Goal: Check status: Check status

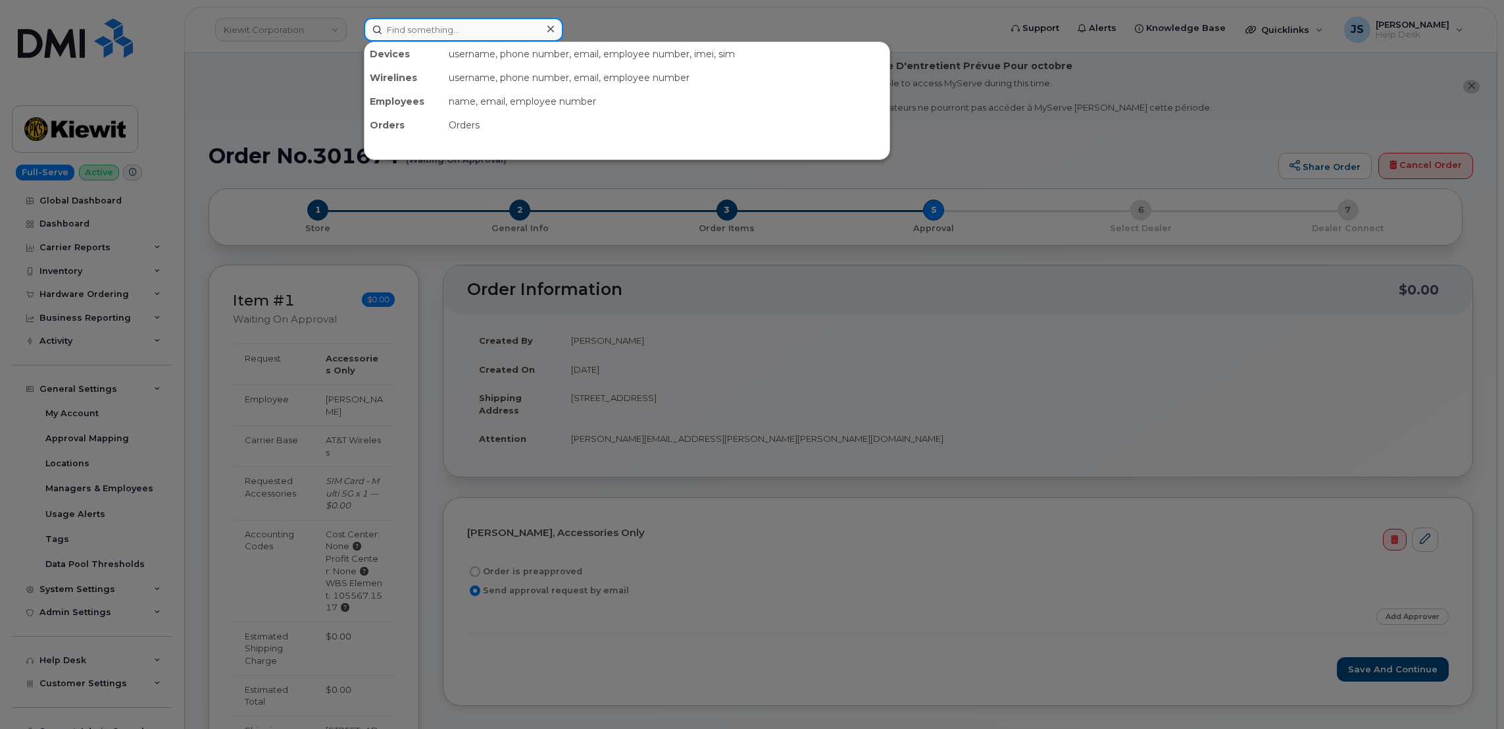
paste input "9078874005"
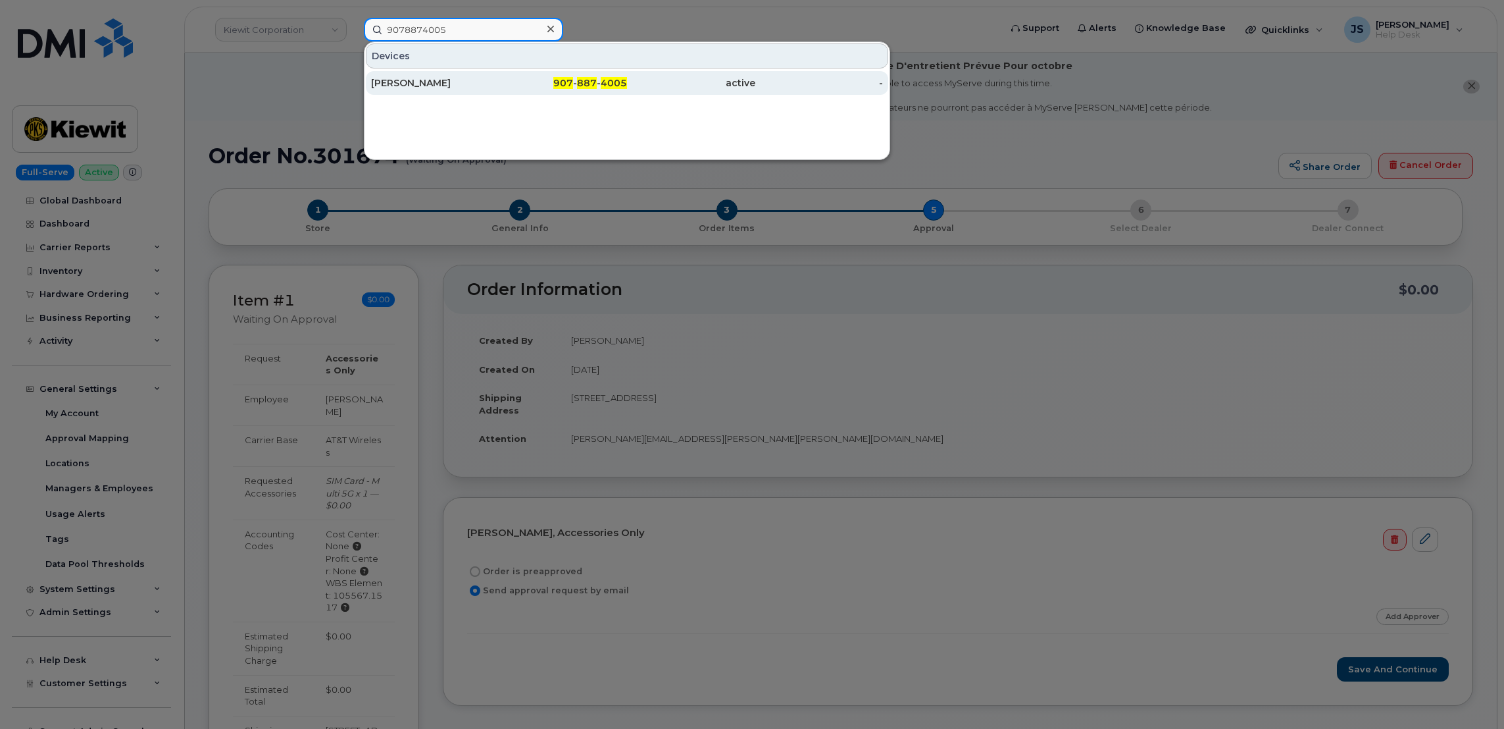
type input "9078874005"
click at [463, 83] on div "Brady Harrison" at bounding box center [435, 82] width 128 height 13
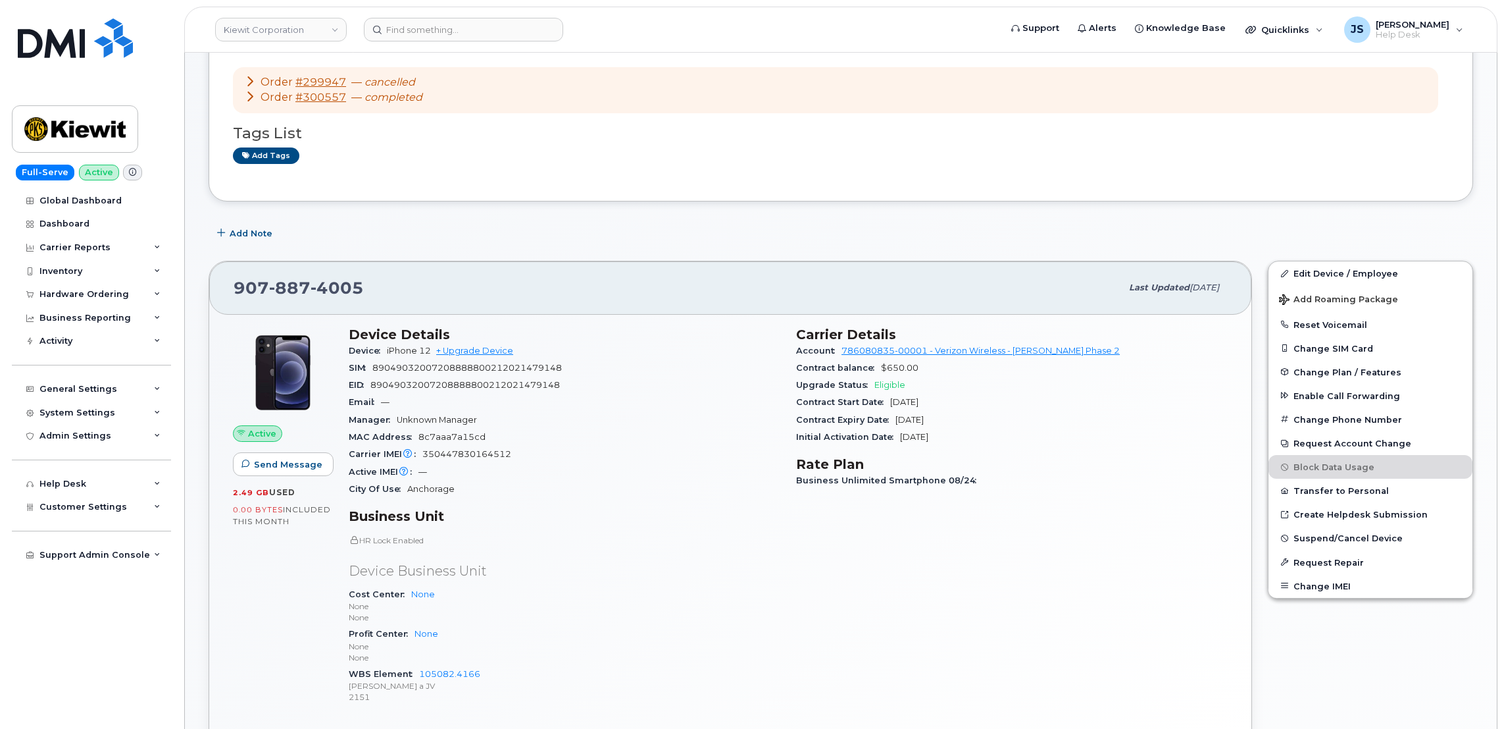
scroll to position [197, 0]
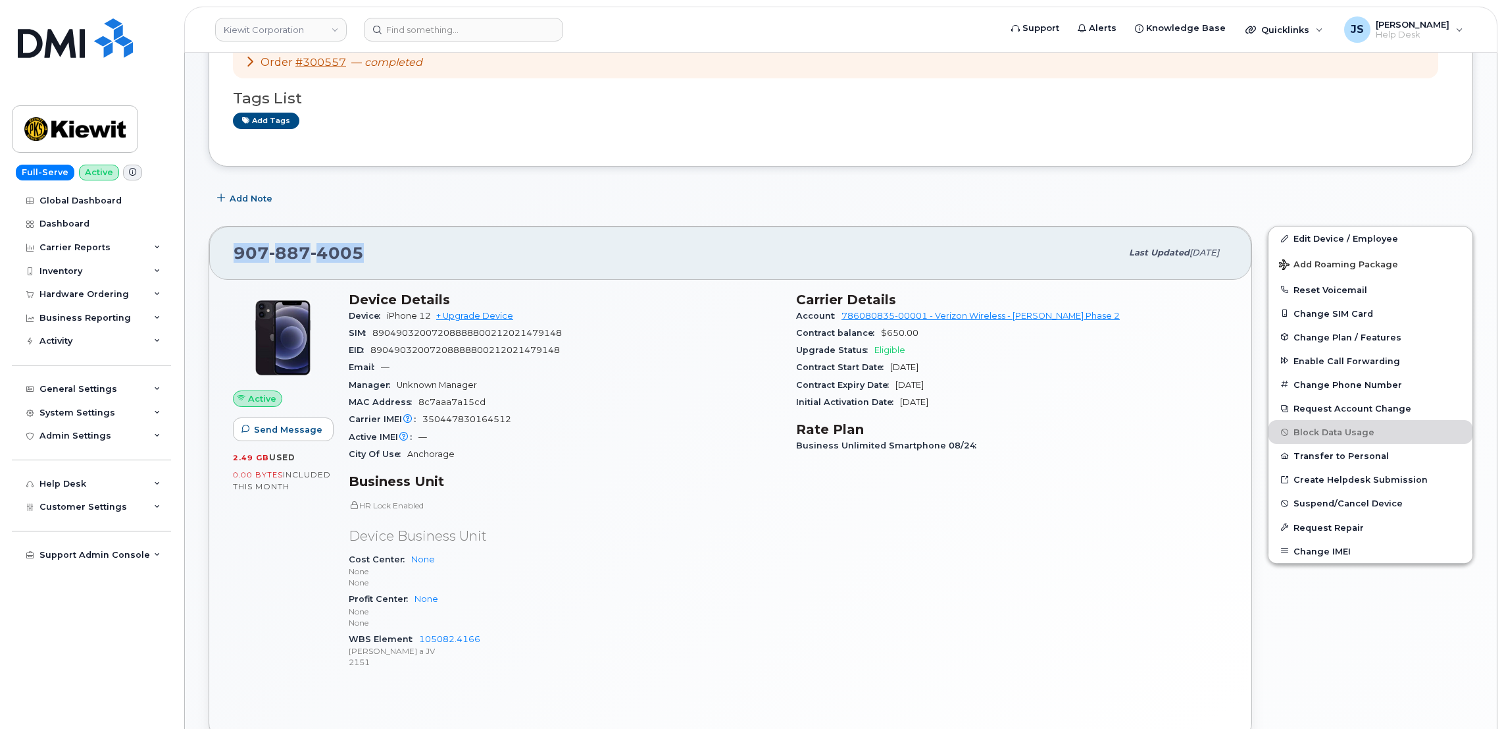
drag, startPoint x: 361, startPoint y: 252, endPoint x: 234, endPoint y: 245, distance: 127.2
click at [234, 245] on span "907 887 4005" at bounding box center [299, 253] width 130 height 20
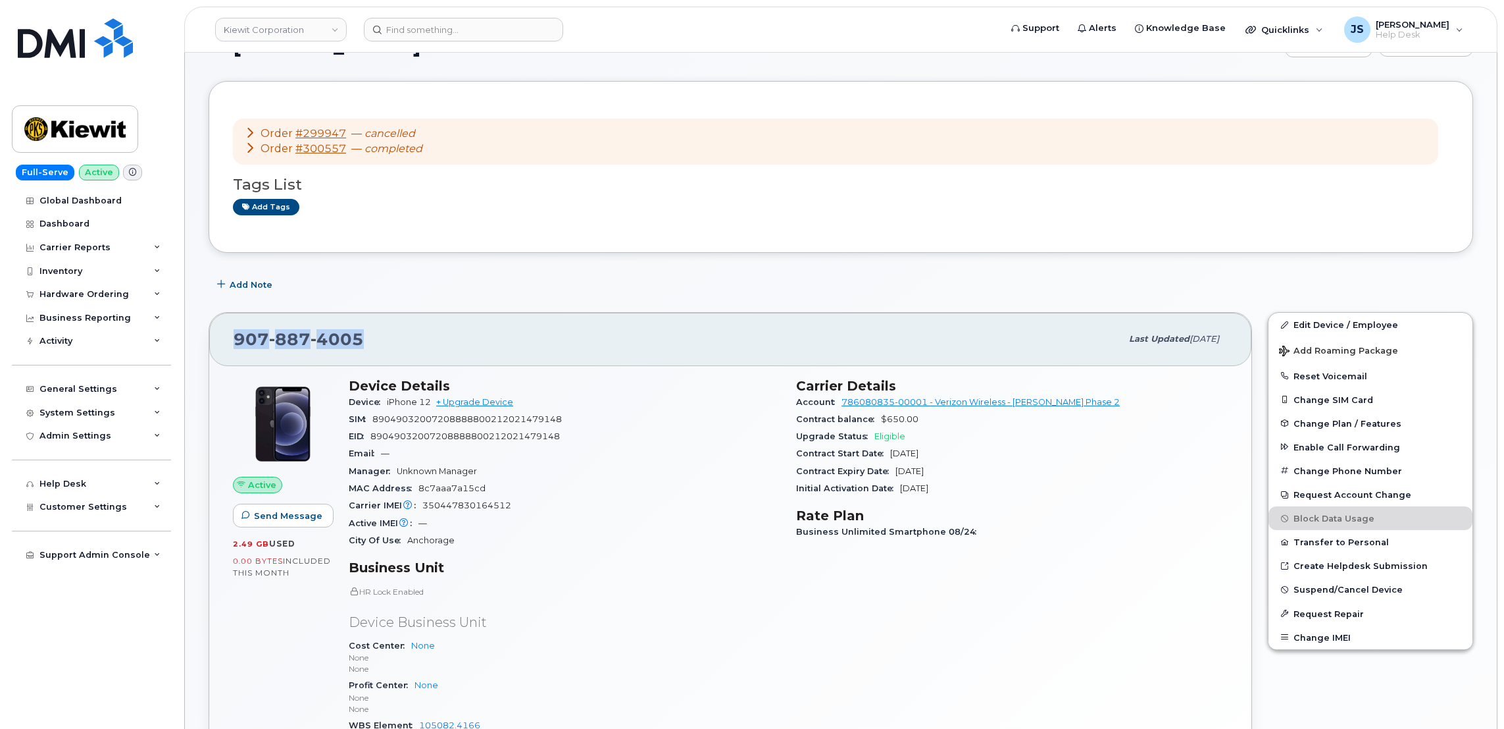
scroll to position [0, 0]
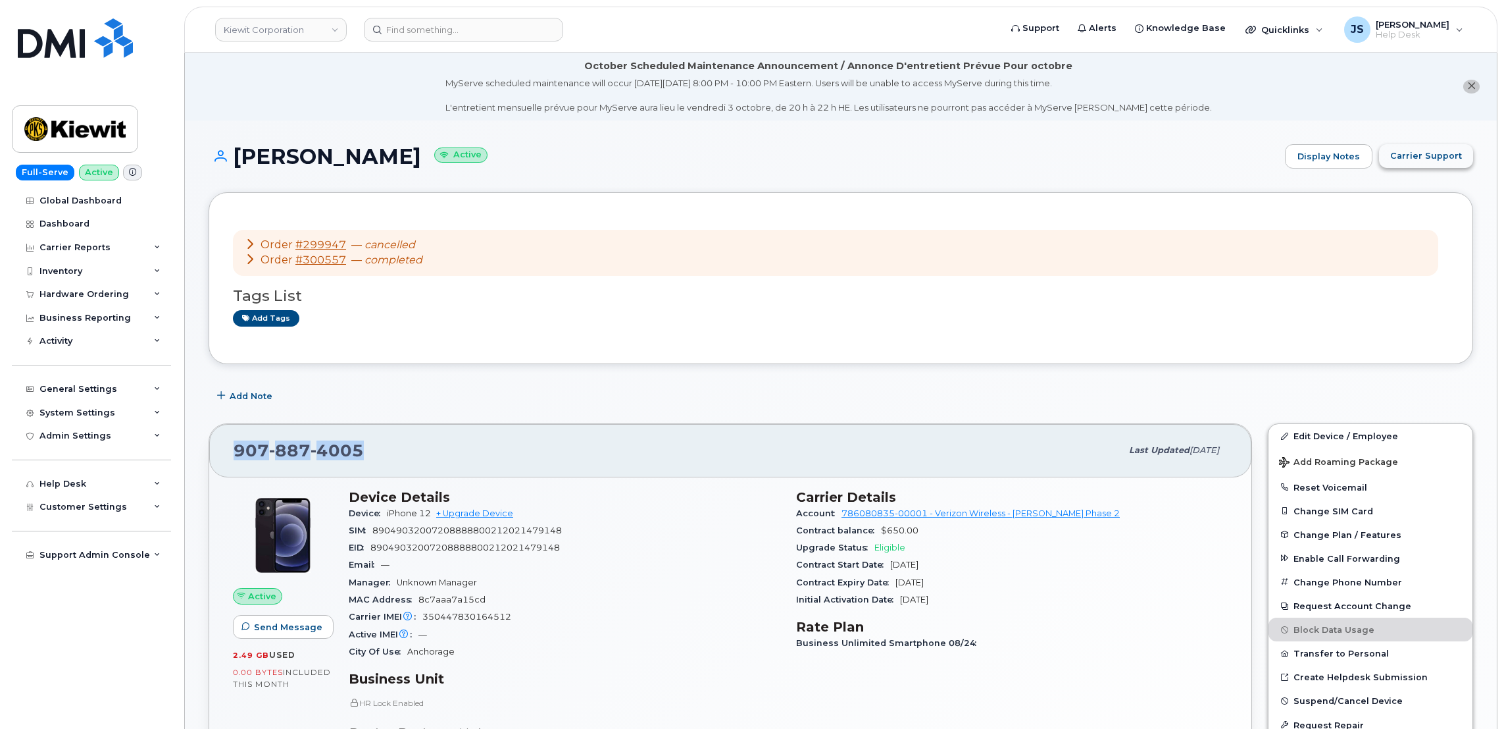
click at [1418, 155] on span "Carrier Support" at bounding box center [1427, 155] width 72 height 13
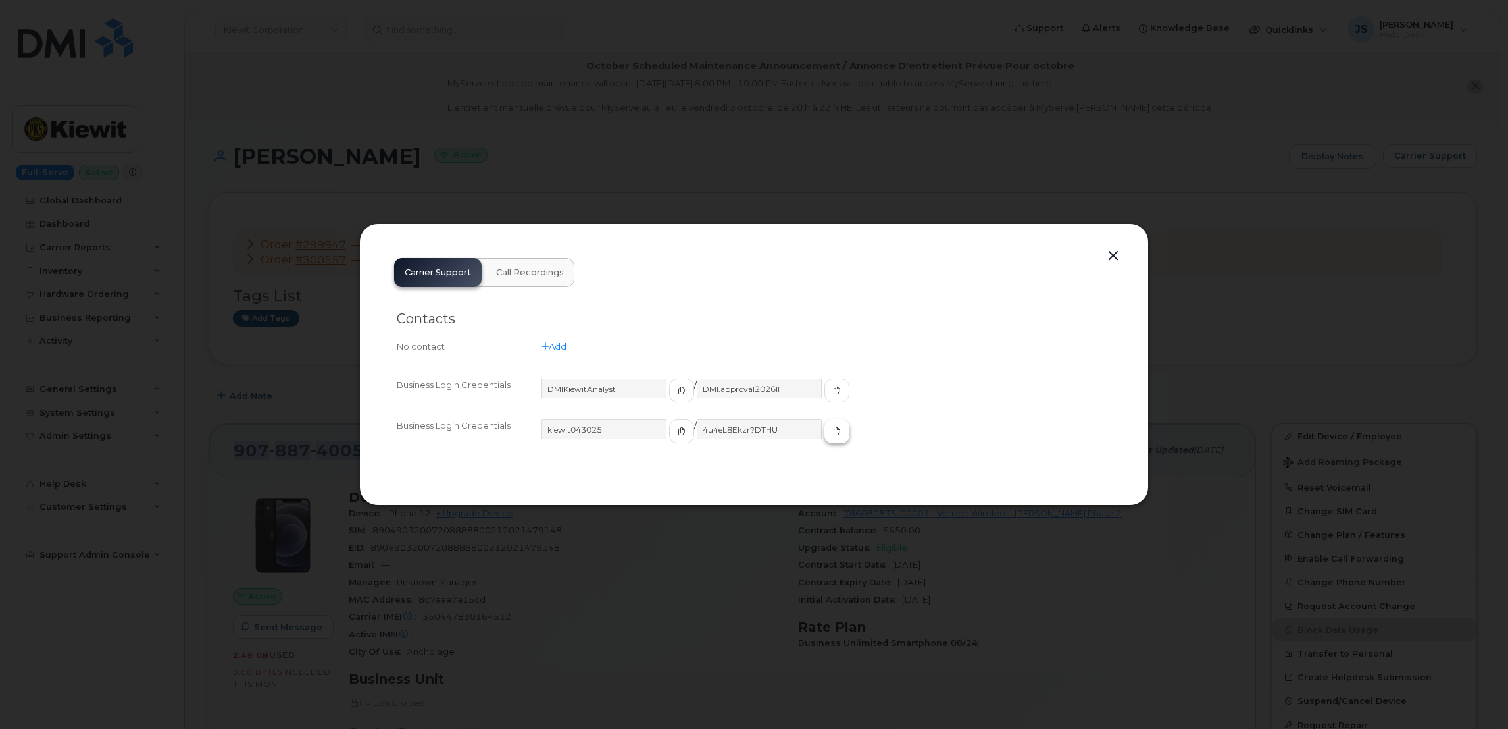
click at [825, 432] on button "button" at bounding box center [837, 431] width 25 height 24
click at [1119, 254] on button "button" at bounding box center [1114, 256] width 20 height 18
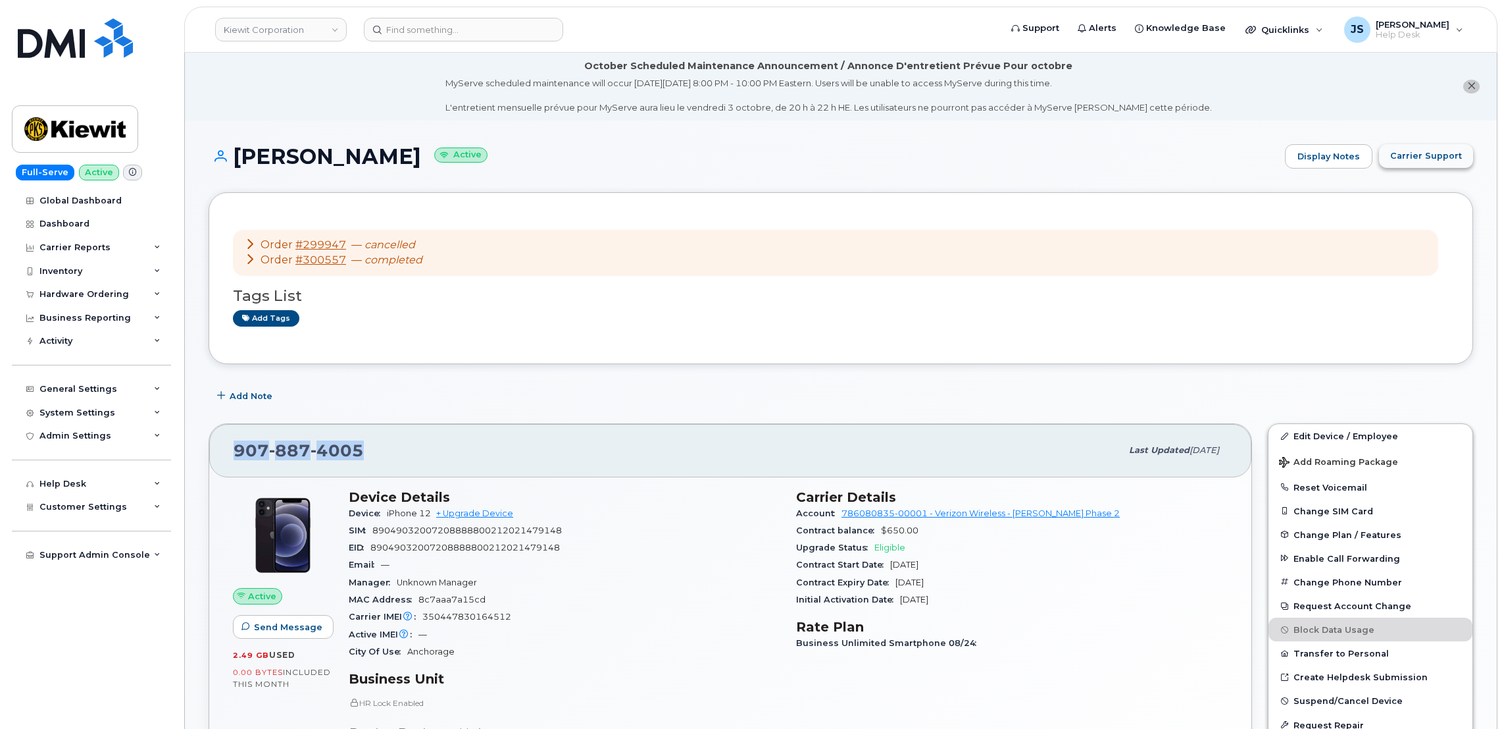
click at [1411, 157] on span "Carrier Support" at bounding box center [1427, 155] width 72 height 13
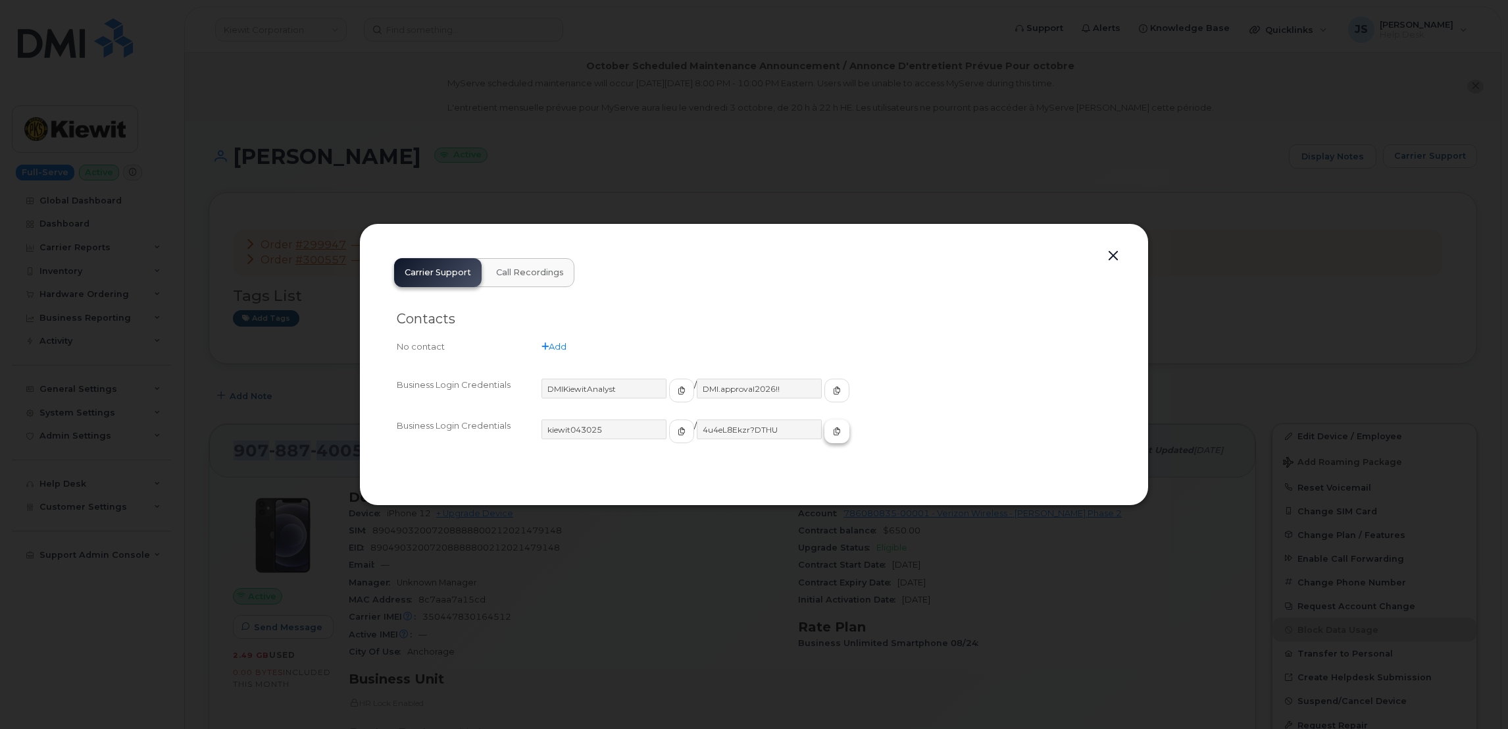
click at [831, 429] on span "button" at bounding box center [837, 431] width 12 height 12
click at [595, 72] on div at bounding box center [754, 364] width 1508 height 729
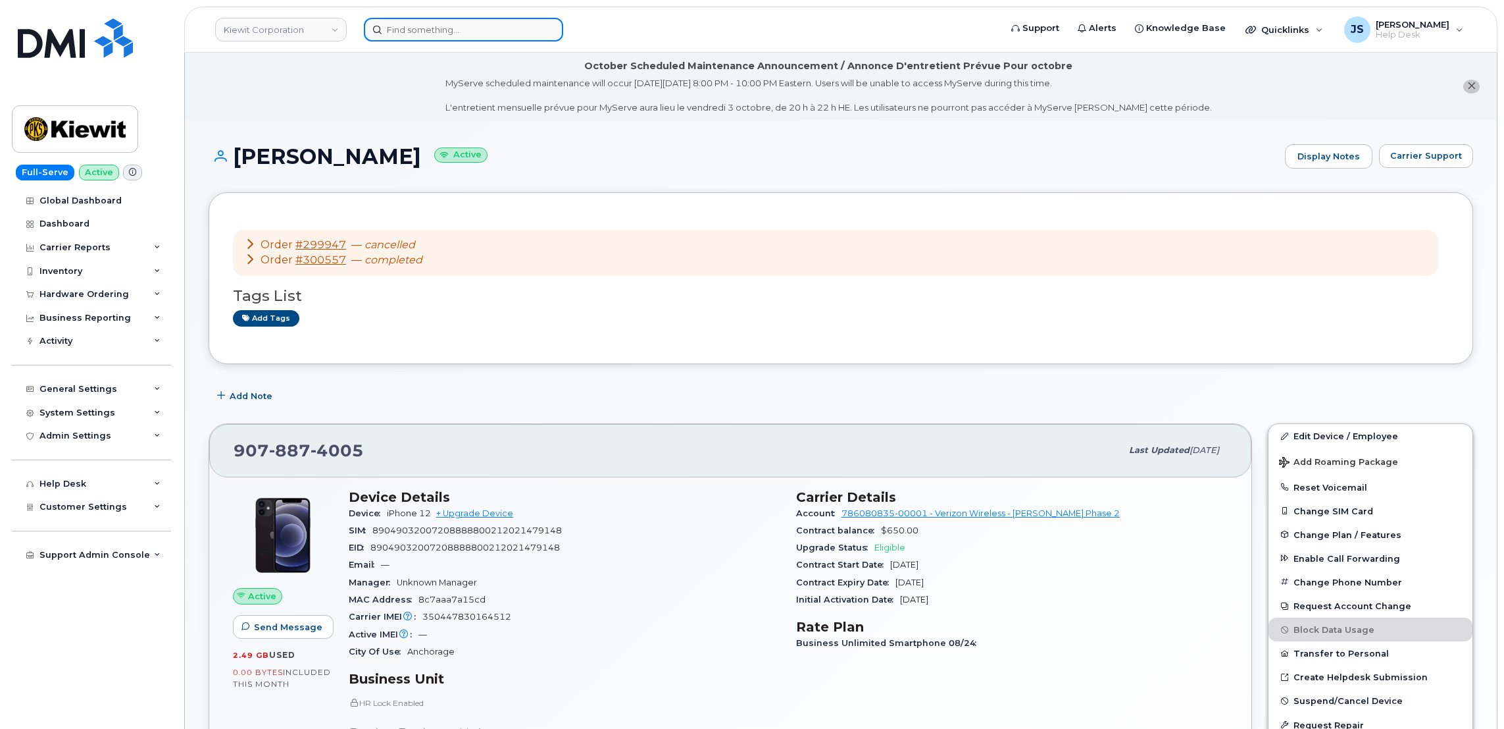
click at [476, 37] on input at bounding box center [463, 30] width 199 height 24
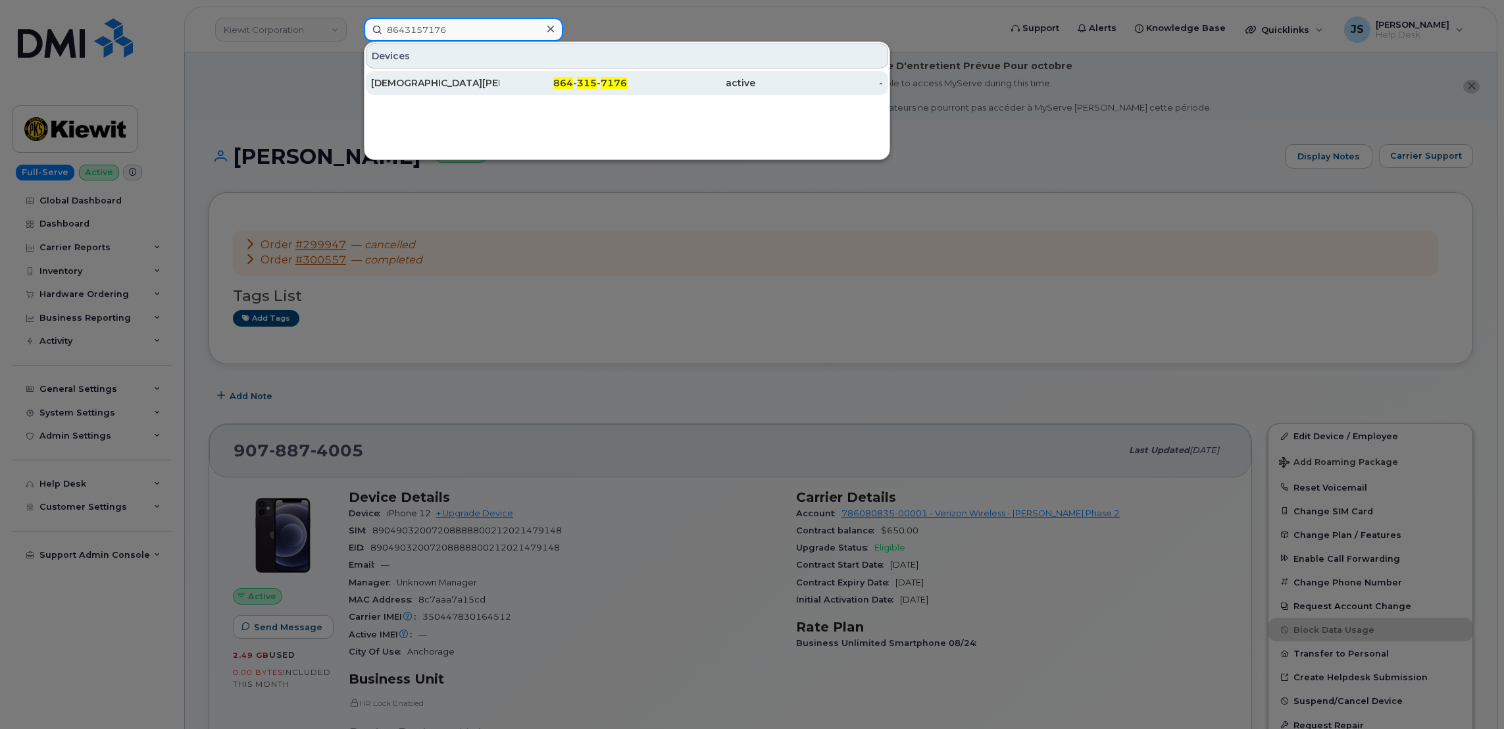
type input "8643157176"
click at [435, 78] on div "Christian Pudenz" at bounding box center [435, 82] width 128 height 13
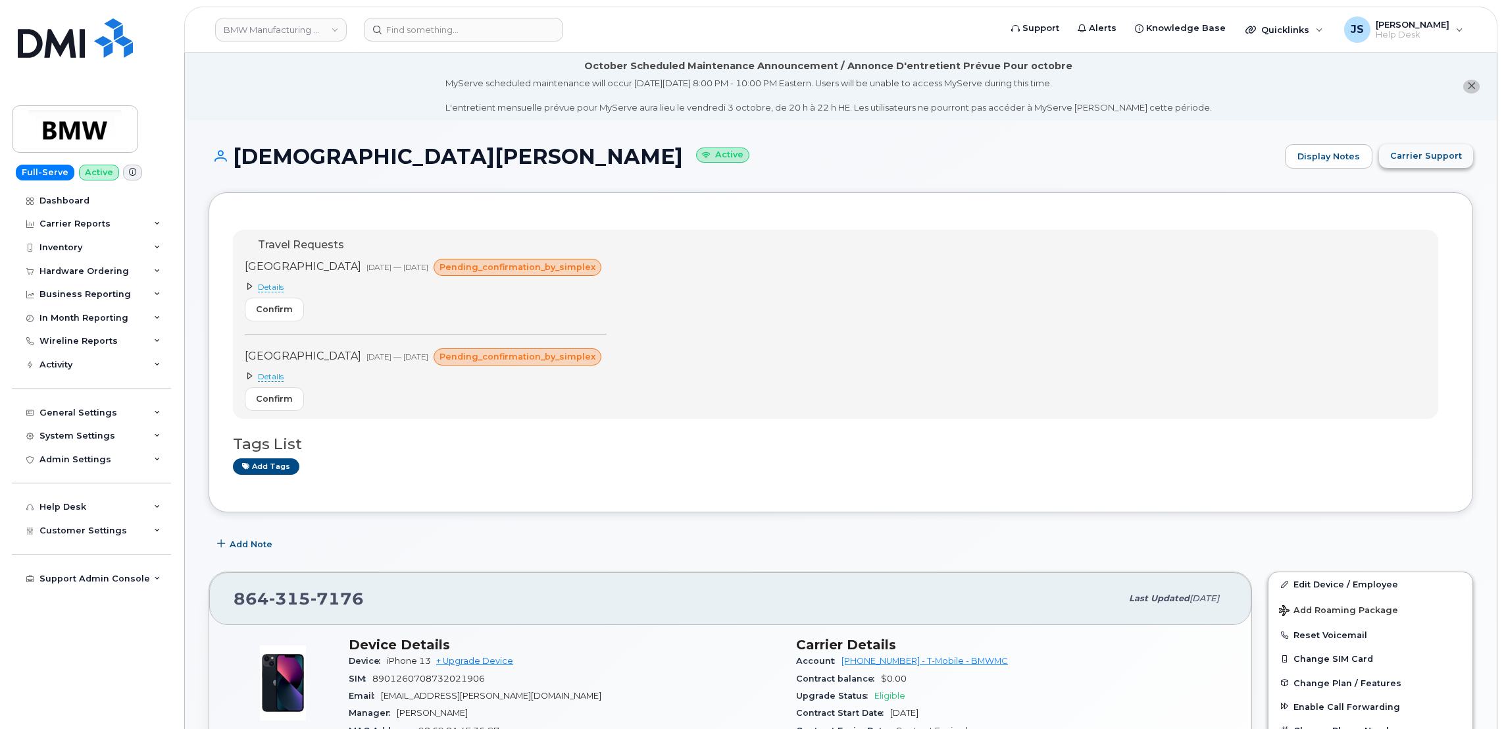
click at [1414, 161] on span "Carrier Support" at bounding box center [1427, 155] width 72 height 13
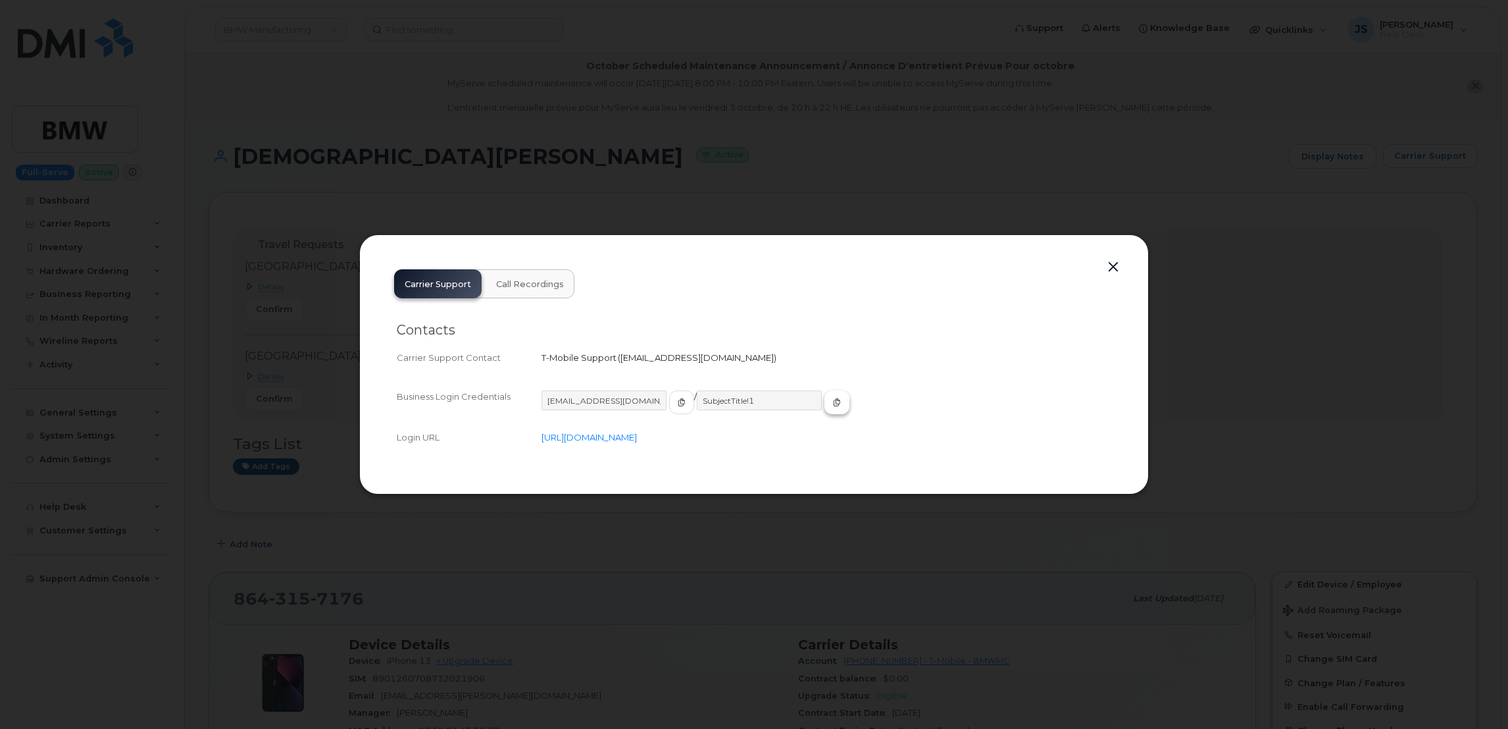
click at [833, 399] on icon "button" at bounding box center [837, 402] width 8 height 8
click at [361, 269] on div "Carrier Support Call Recordings Contacts Carrier Support Contact T-Mobile Suppo…" at bounding box center [754, 363] width 790 height 259
click at [317, 248] on div at bounding box center [754, 364] width 1508 height 729
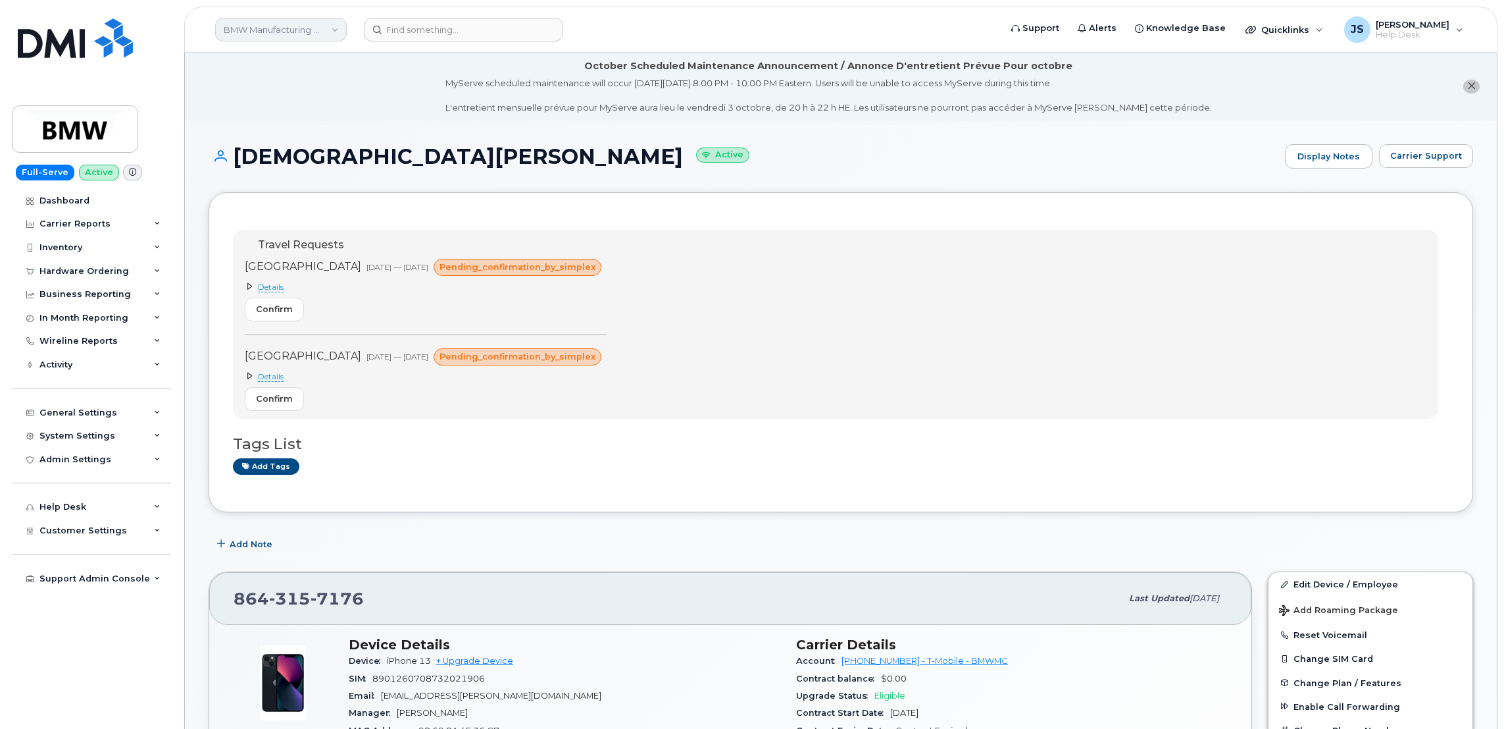
click at [325, 27] on link "BMW Manufacturing Co LLC" at bounding box center [281, 30] width 132 height 24
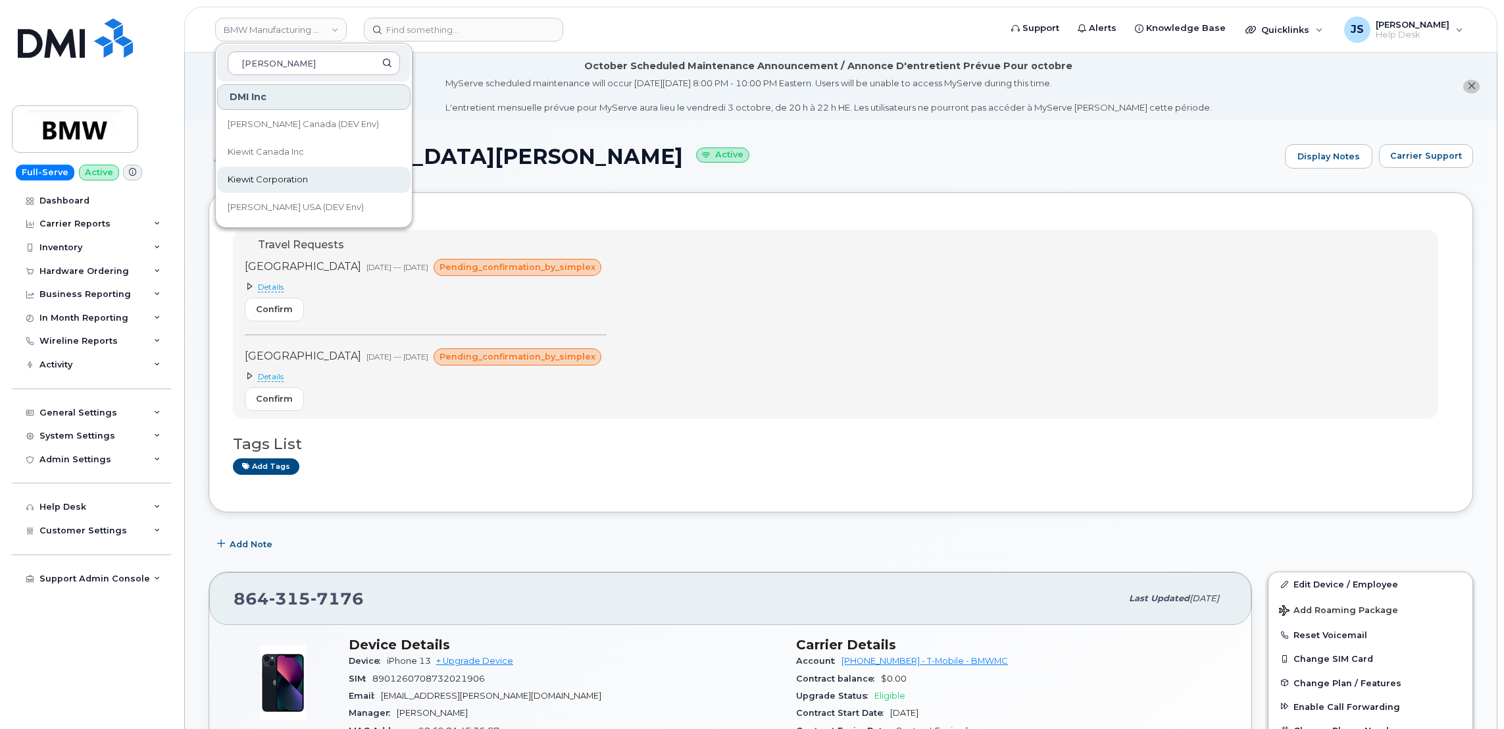
type input "Kiewit"
click at [258, 178] on span "Kiewit Corporation" at bounding box center [268, 179] width 80 height 13
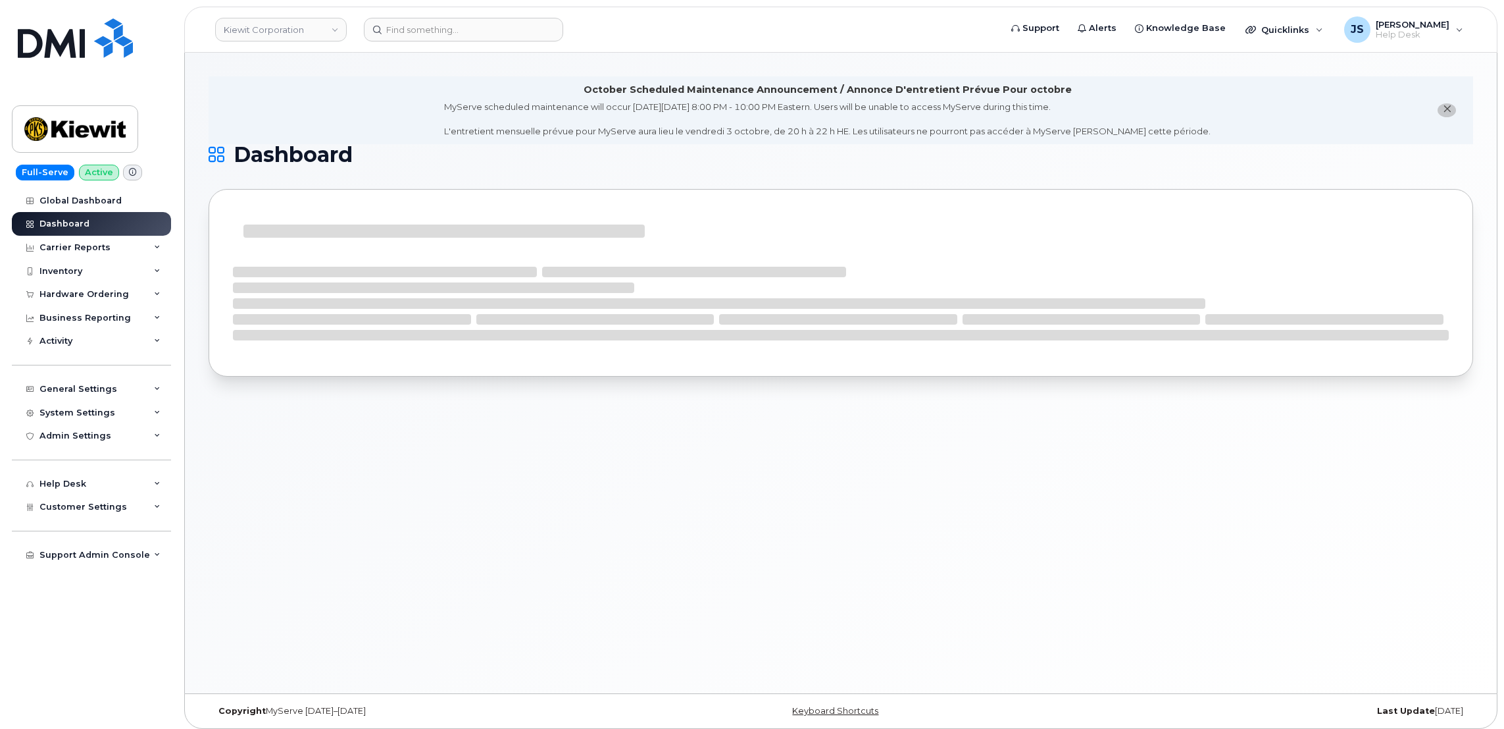
click at [131, 170] on icon at bounding box center [132, 171] width 7 height 7
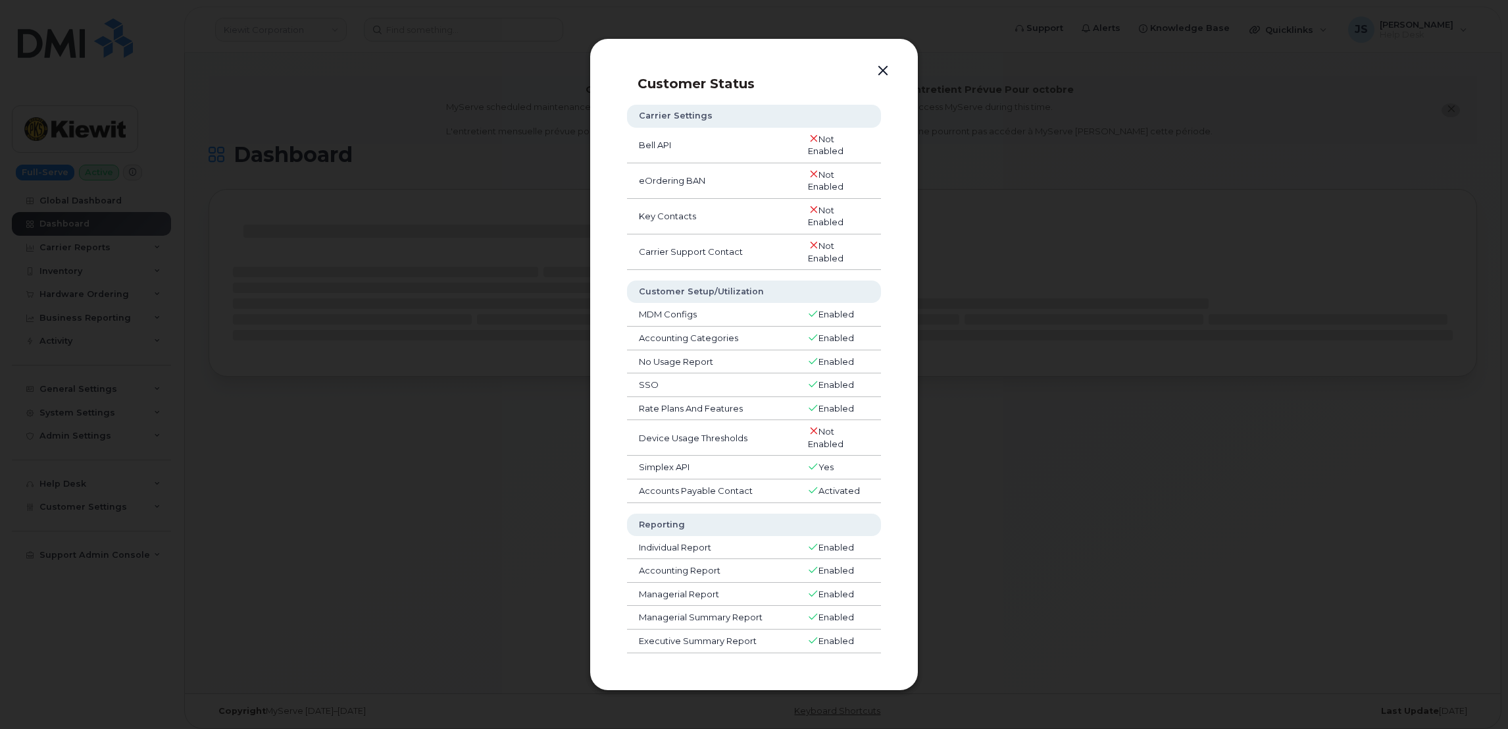
click at [511, 428] on div at bounding box center [754, 364] width 1508 height 729
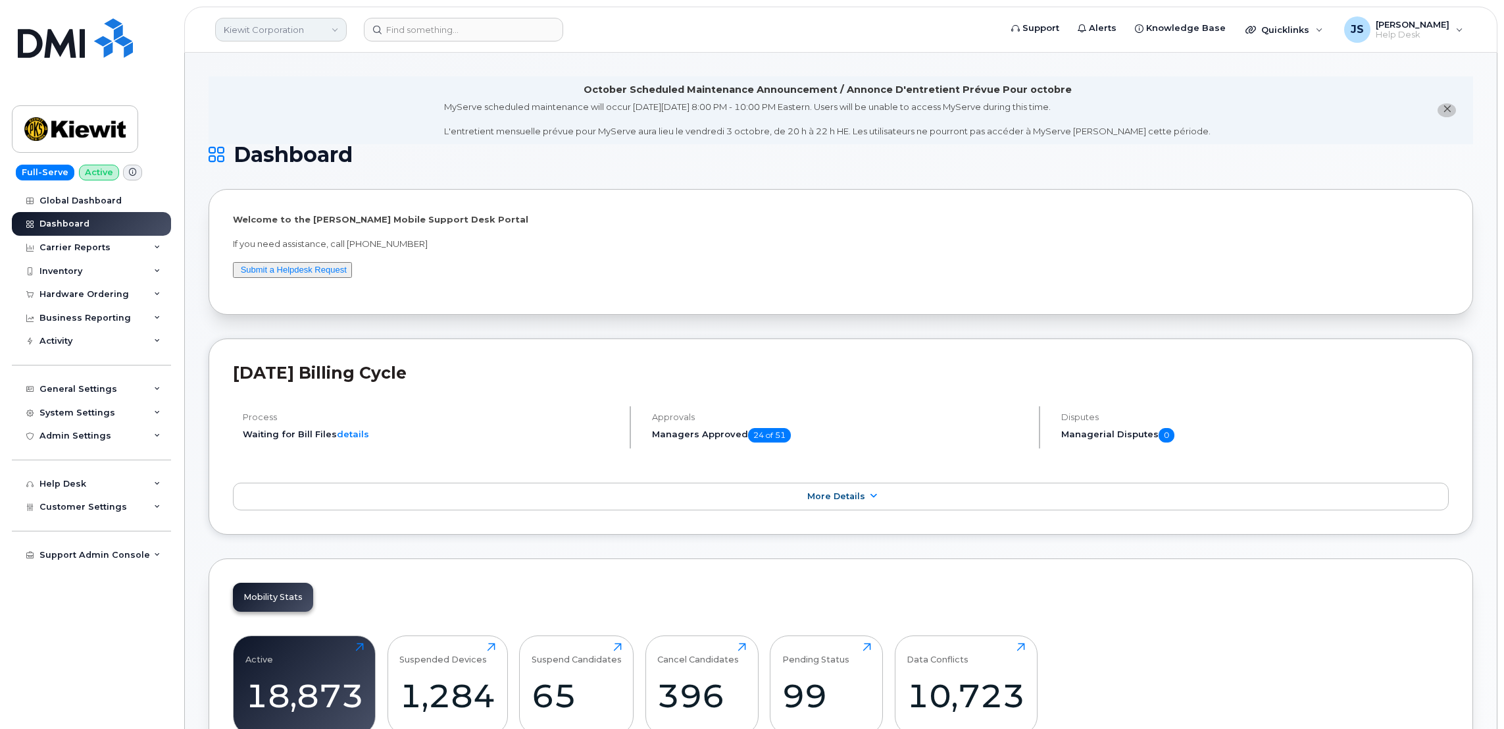
click at [280, 40] on link "Kiewit Corporation" at bounding box center [281, 30] width 132 height 24
type input "[PERSON_NAME]"
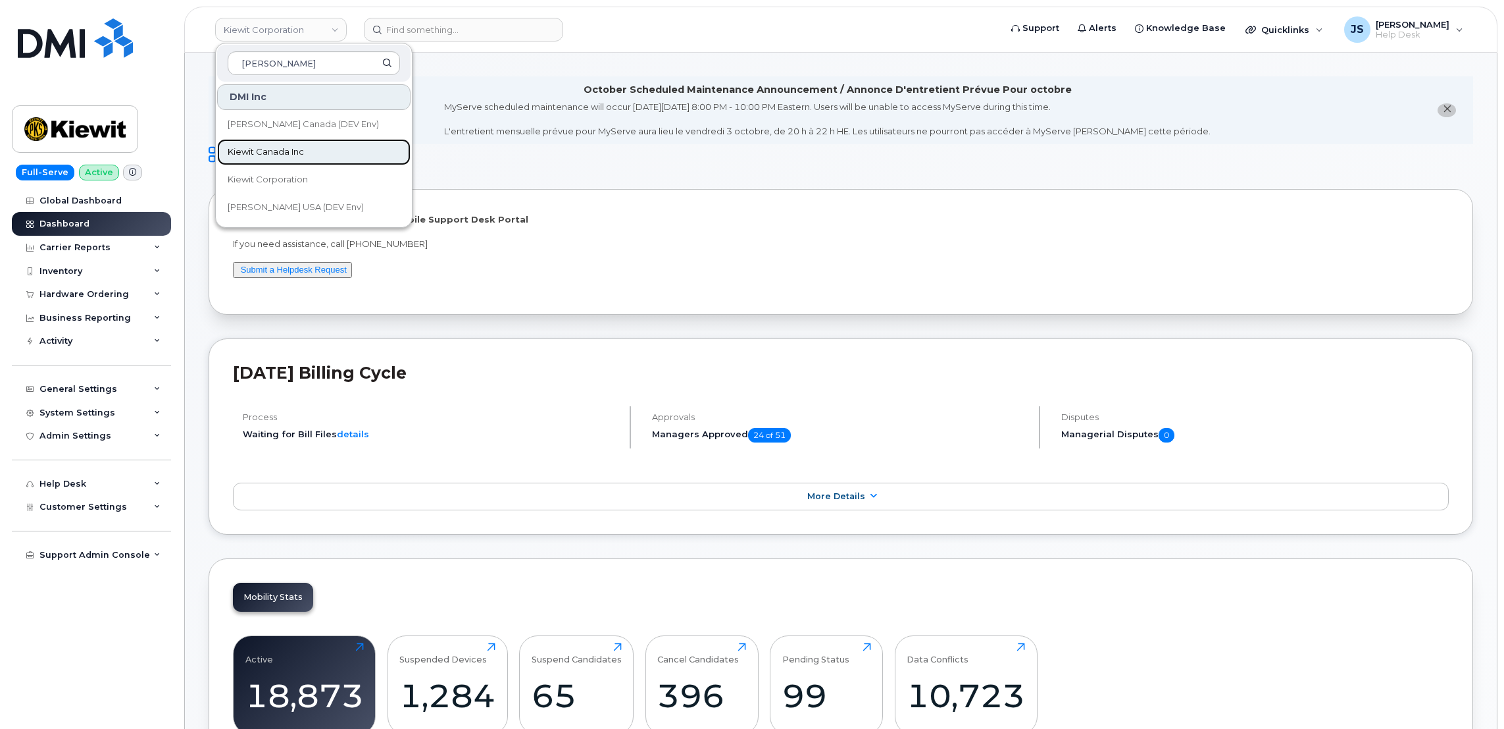
click at [262, 149] on span "Kiewit Canada Inc" at bounding box center [266, 151] width 76 height 13
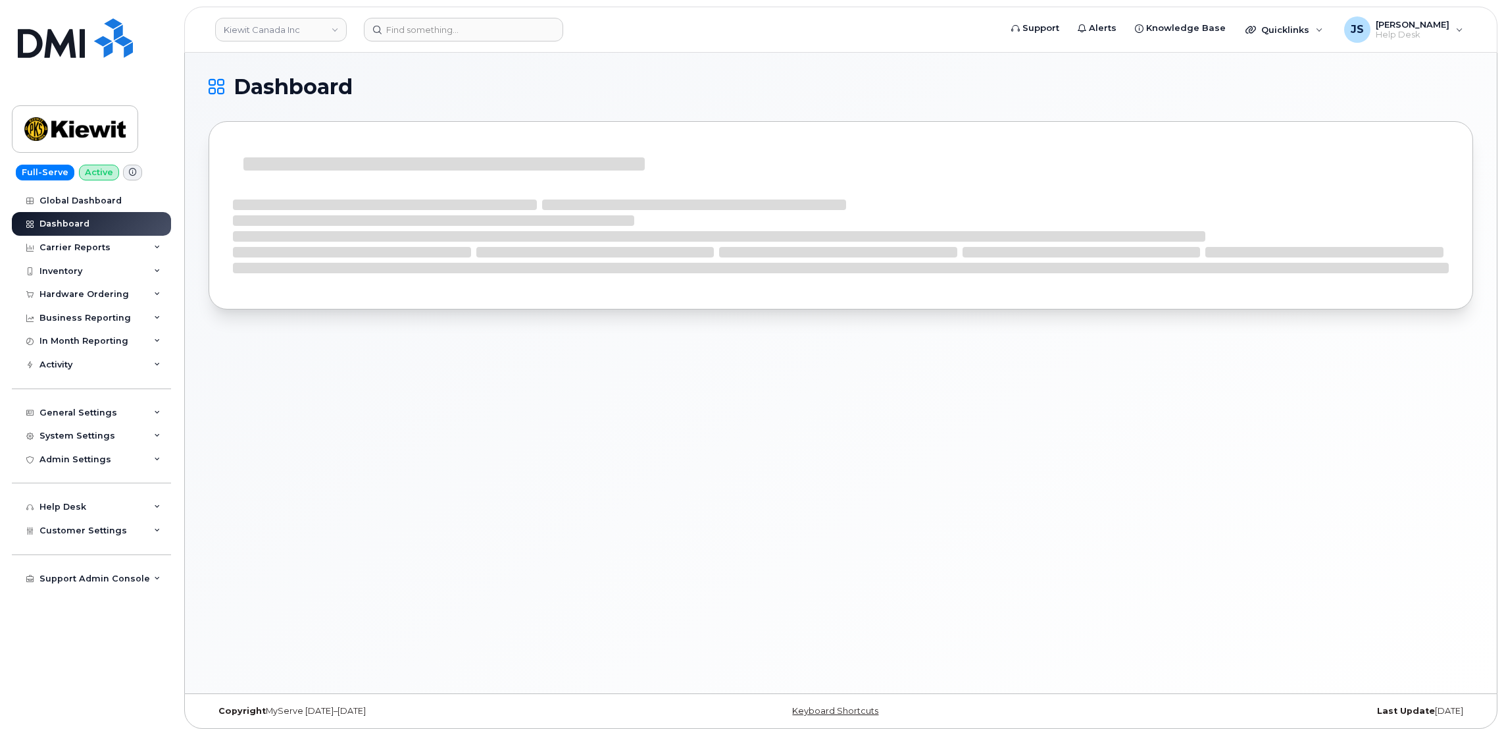
click at [132, 171] on icon at bounding box center [132, 171] width 7 height 7
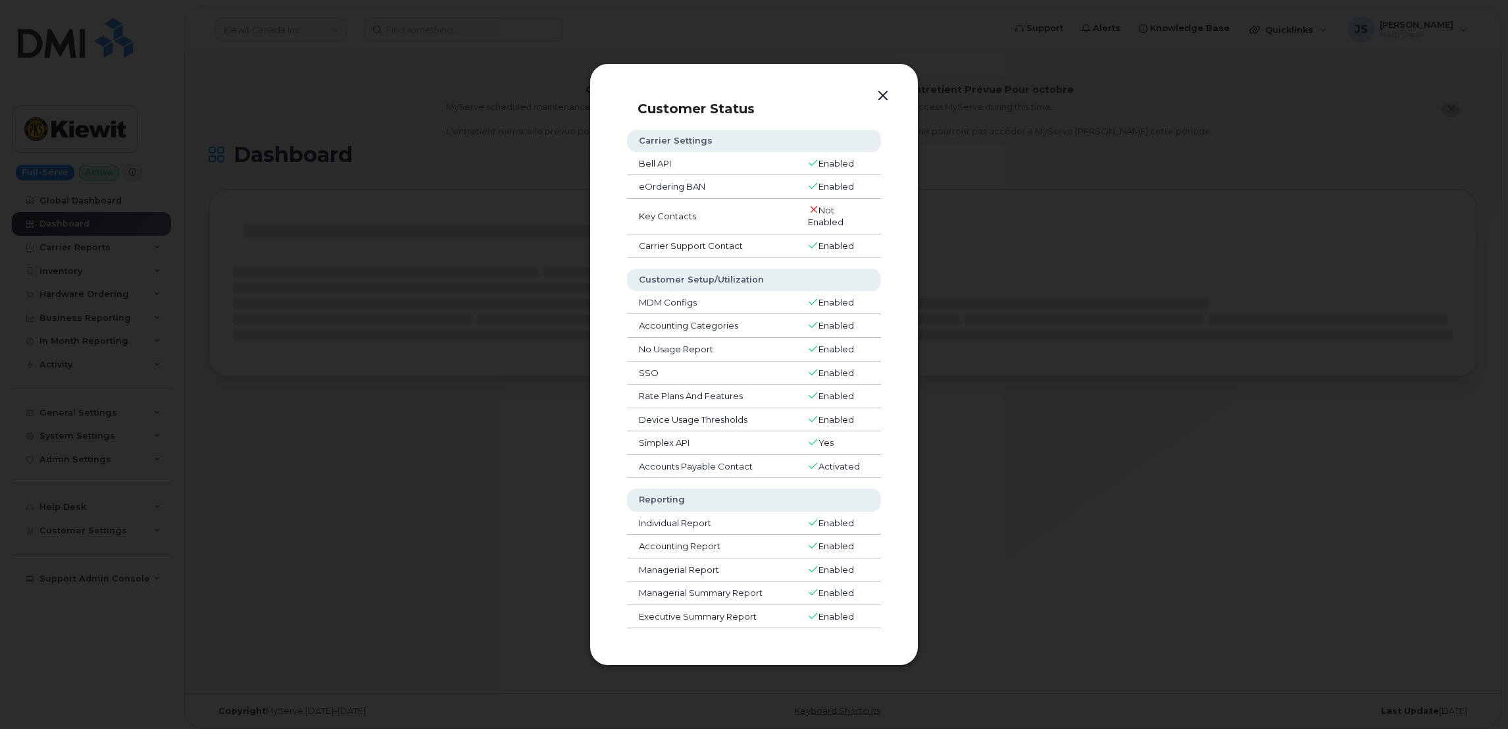
click at [448, 350] on div at bounding box center [754, 364] width 1508 height 729
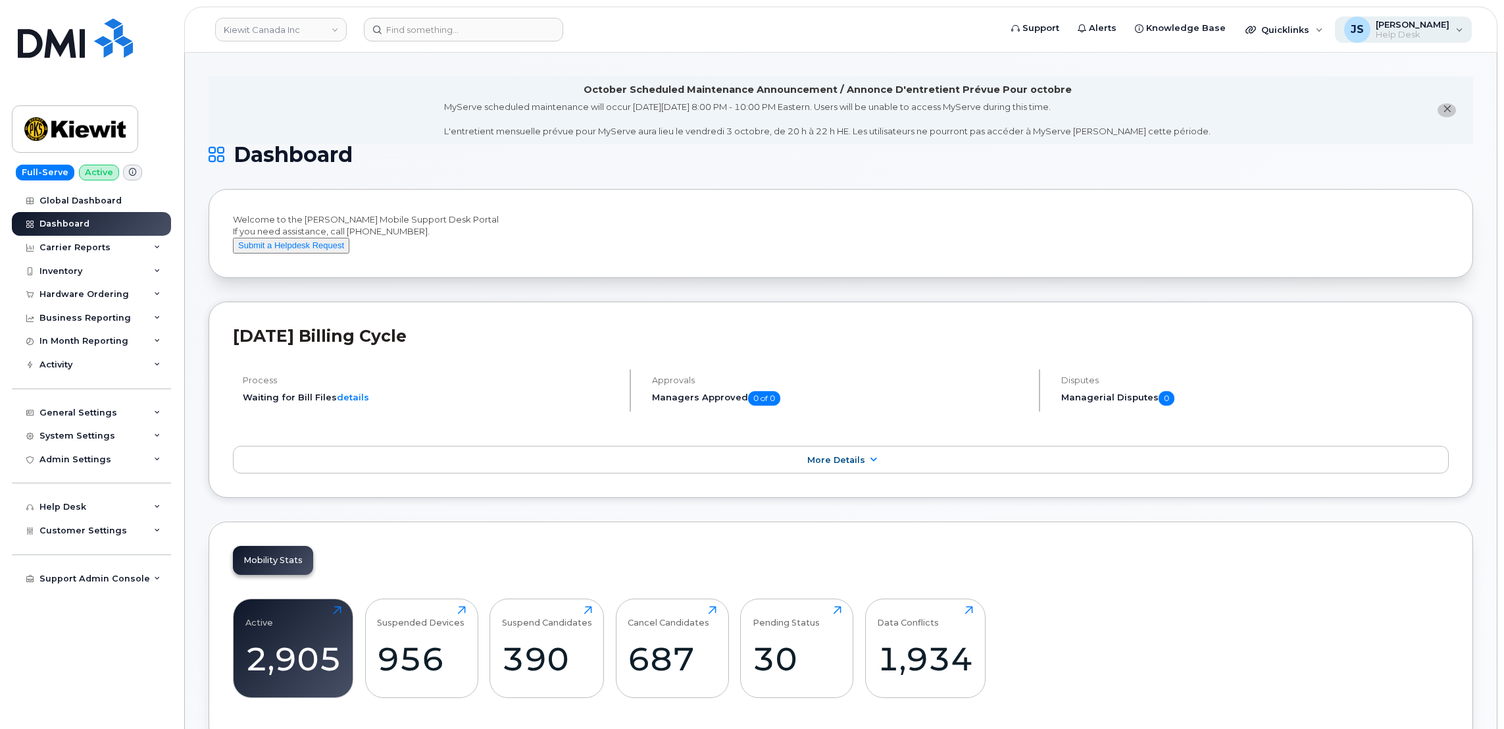
click at [1417, 38] on span "Help Desk" at bounding box center [1413, 35] width 74 height 11
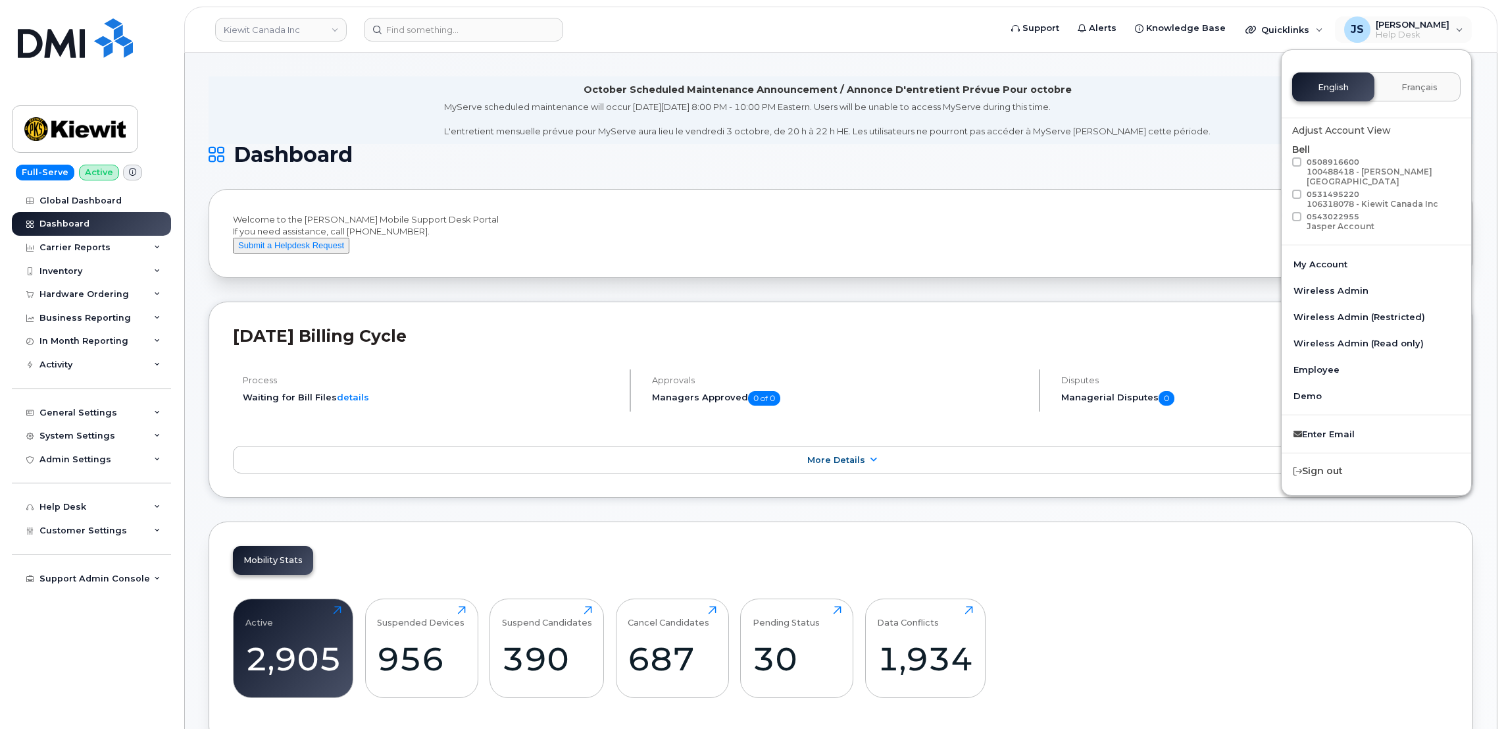
click at [1096, 278] on div "Welcome to the Kiewit Mobile Support Desk Portal If you need assistance, call 8…" at bounding box center [841, 234] width 1265 height 90
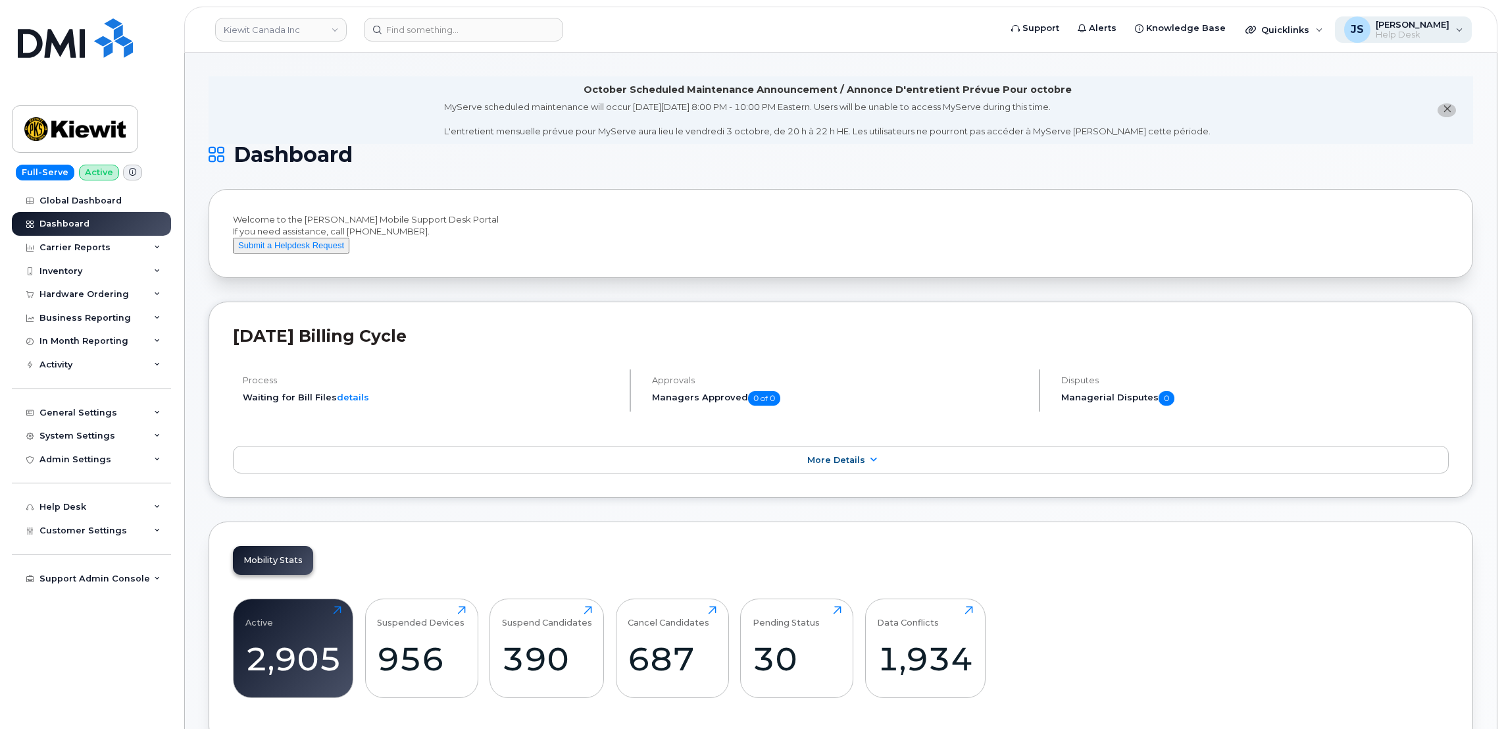
click at [1455, 31] on div "JS Jacob Shepherd Help Desk" at bounding box center [1404, 29] width 138 height 26
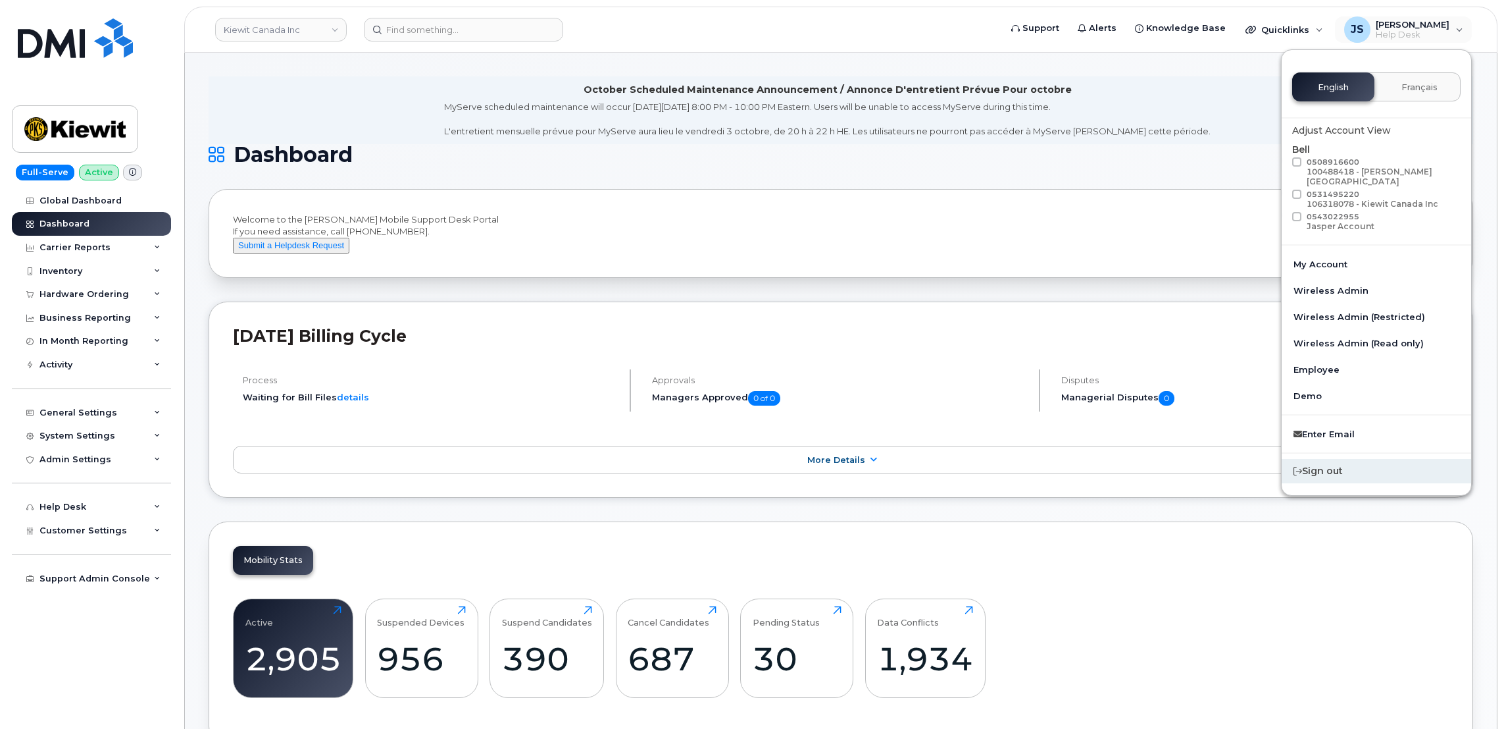
click at [1314, 461] on div "Sign out" at bounding box center [1377, 471] width 190 height 24
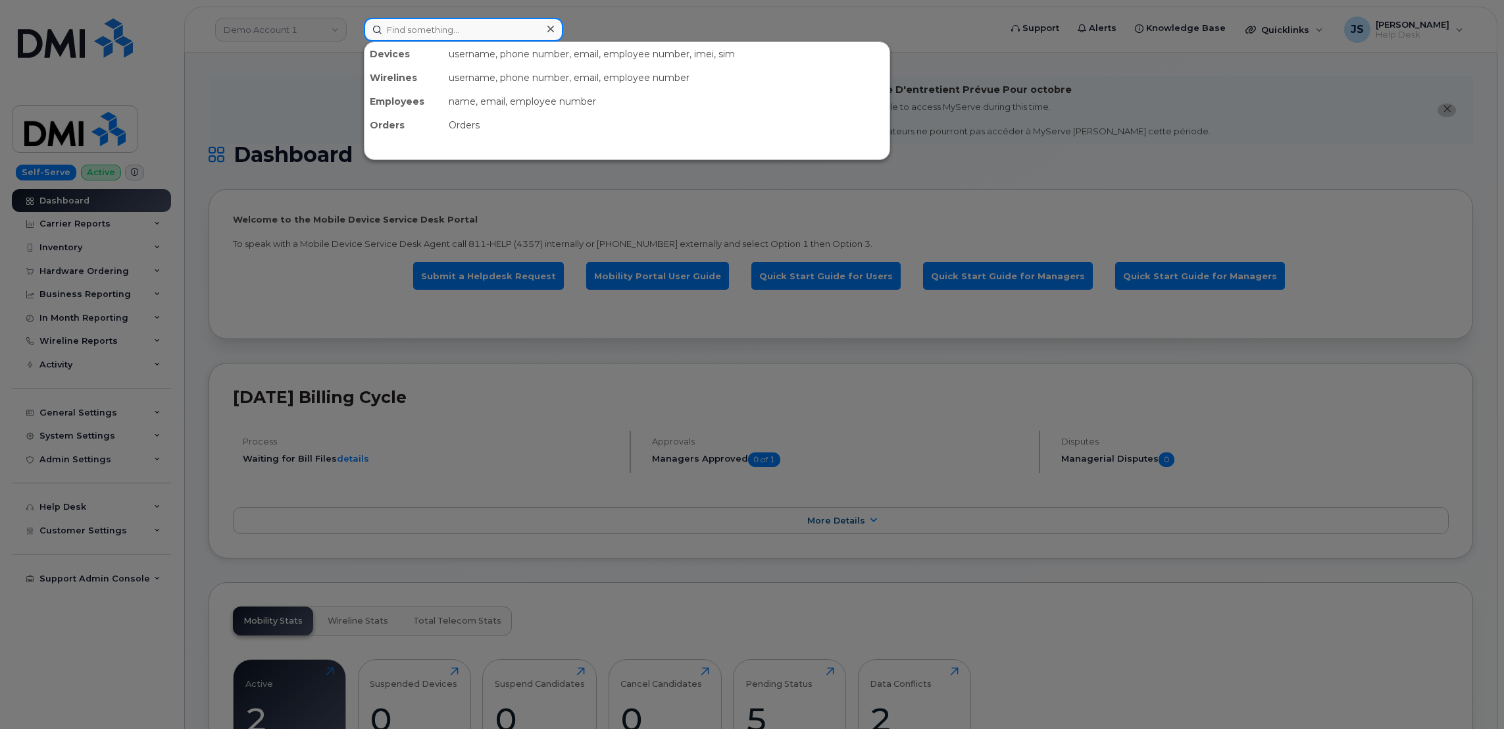
paste input "[PERSON_NAME]"
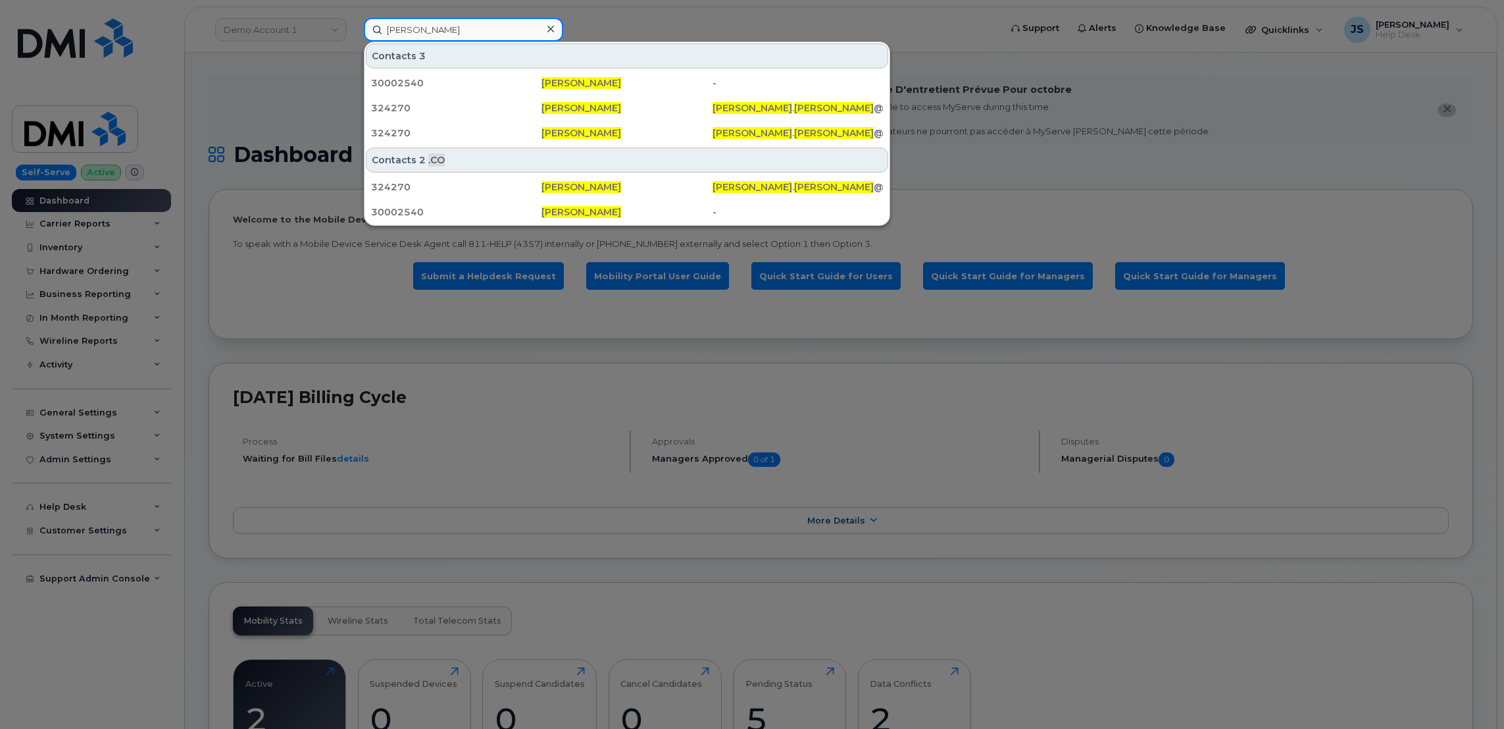
type input "[PERSON_NAME]"
click at [245, 206] on div at bounding box center [752, 364] width 1504 height 729
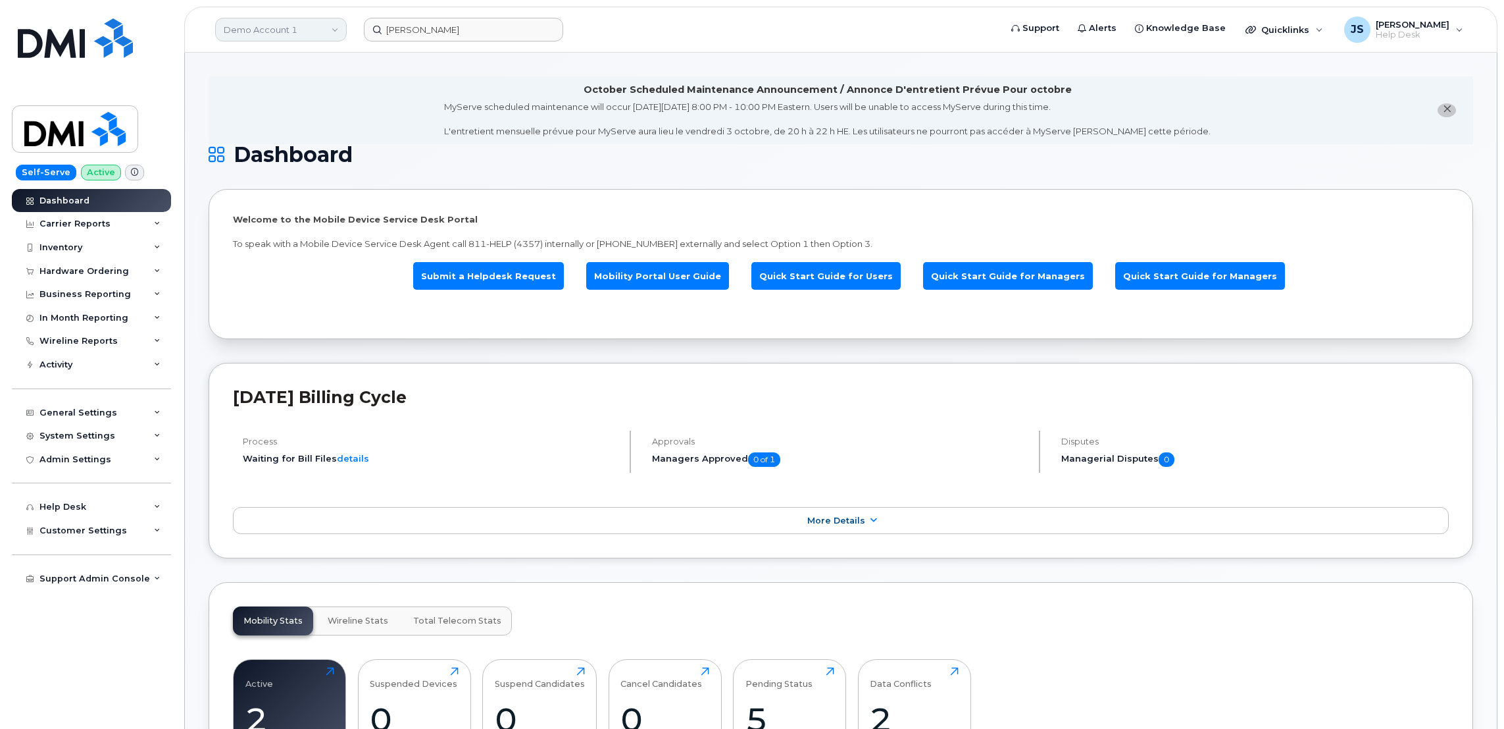
click at [266, 39] on link "Demo Account 1" at bounding box center [281, 30] width 132 height 24
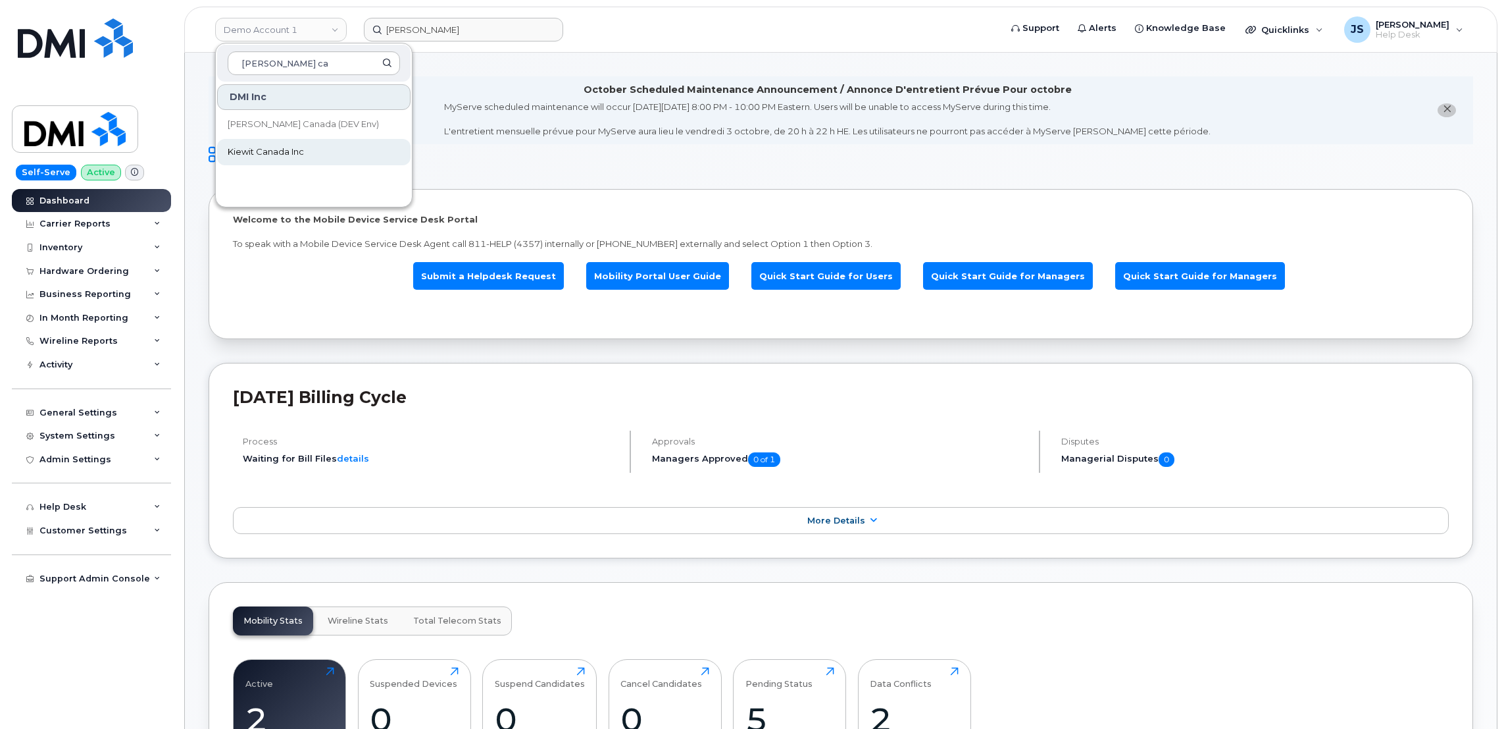
type input "Kiewit ca"
click at [267, 150] on span "Kiewit Canada Inc" at bounding box center [266, 151] width 76 height 13
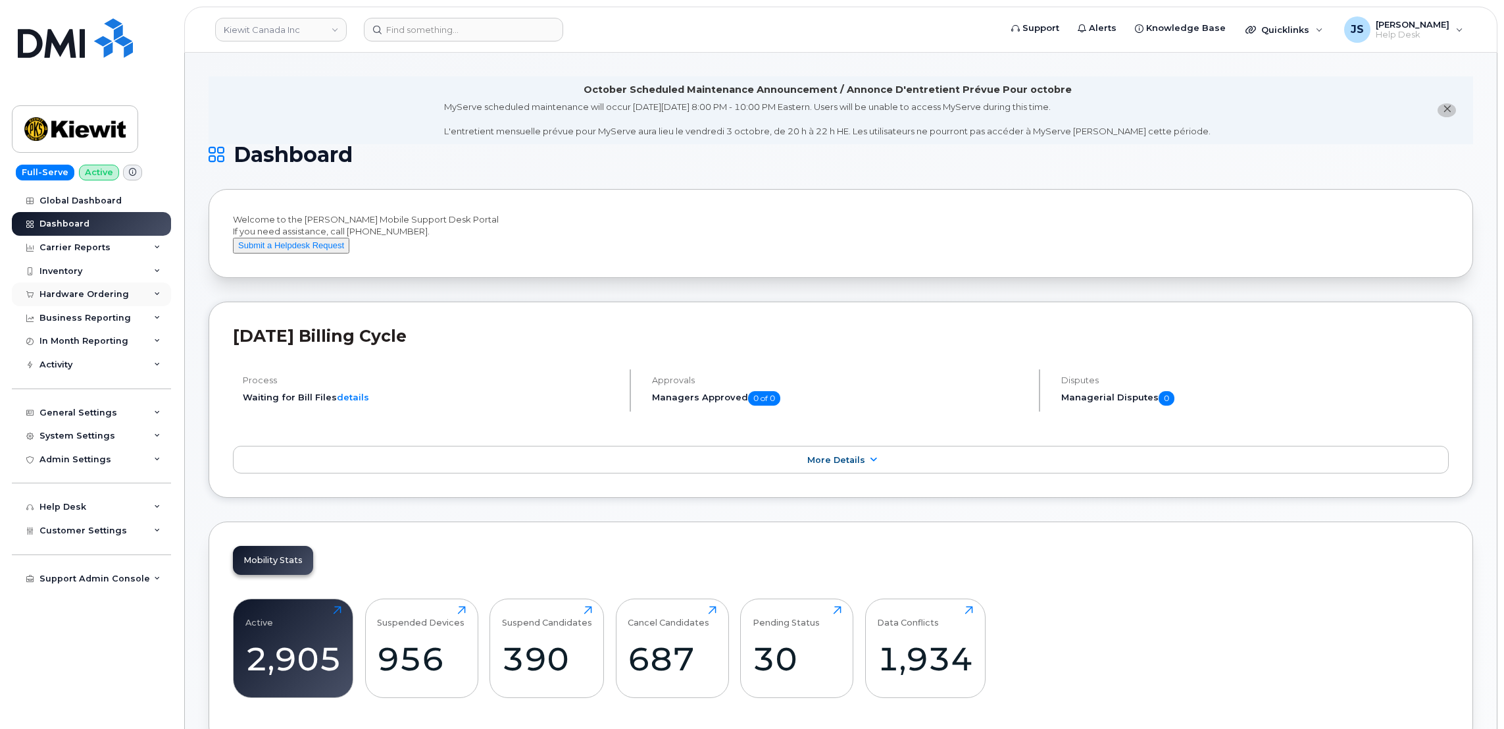
click at [152, 292] on div "Hardware Ordering" at bounding box center [91, 294] width 159 height 24
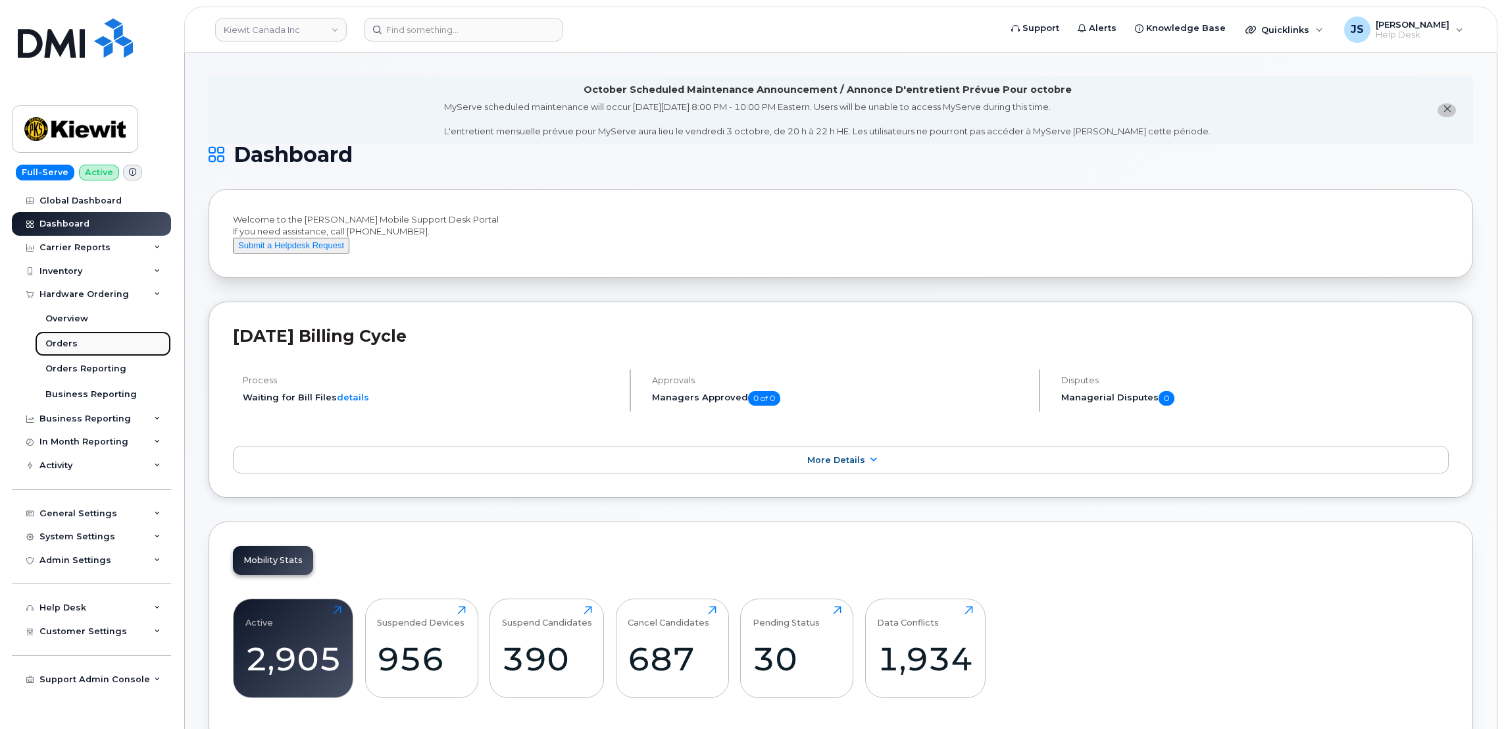
click at [65, 343] on div "Orders" at bounding box center [61, 344] width 32 height 12
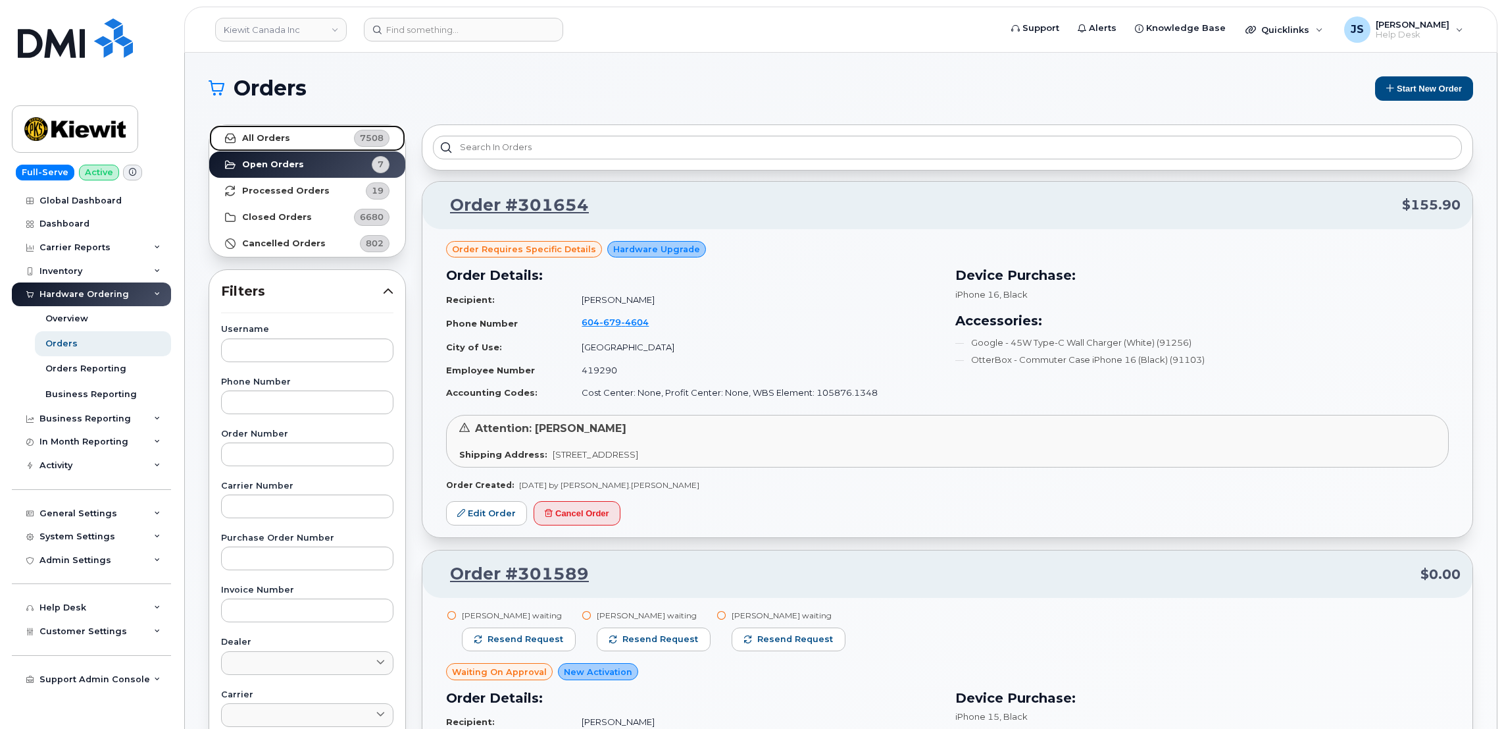
click at [283, 135] on strong "All Orders" at bounding box center [266, 138] width 48 height 11
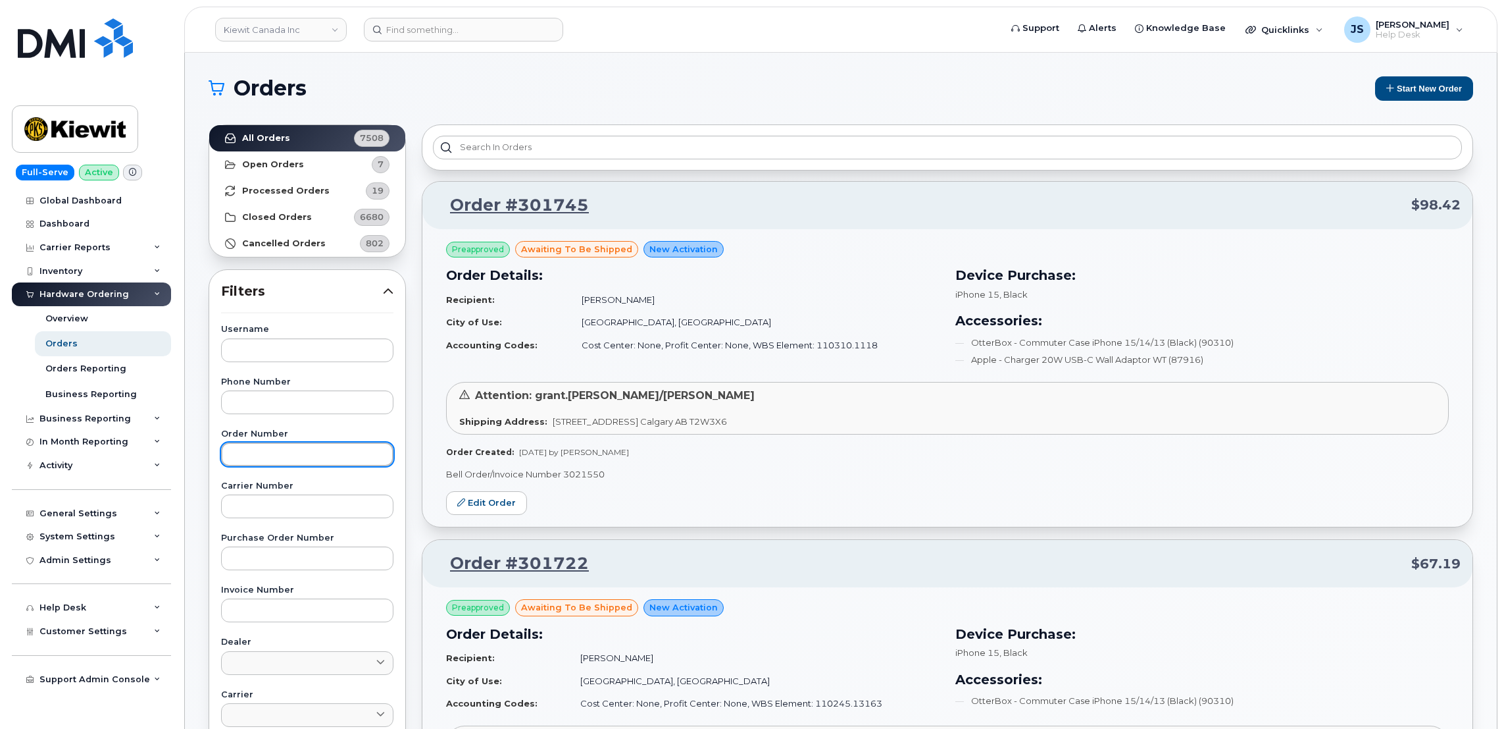
paste input "[PERSON_NAME]"
type input "[PERSON_NAME]"
click at [295, 453] on input "[PERSON_NAME]" at bounding box center [307, 454] width 172 height 24
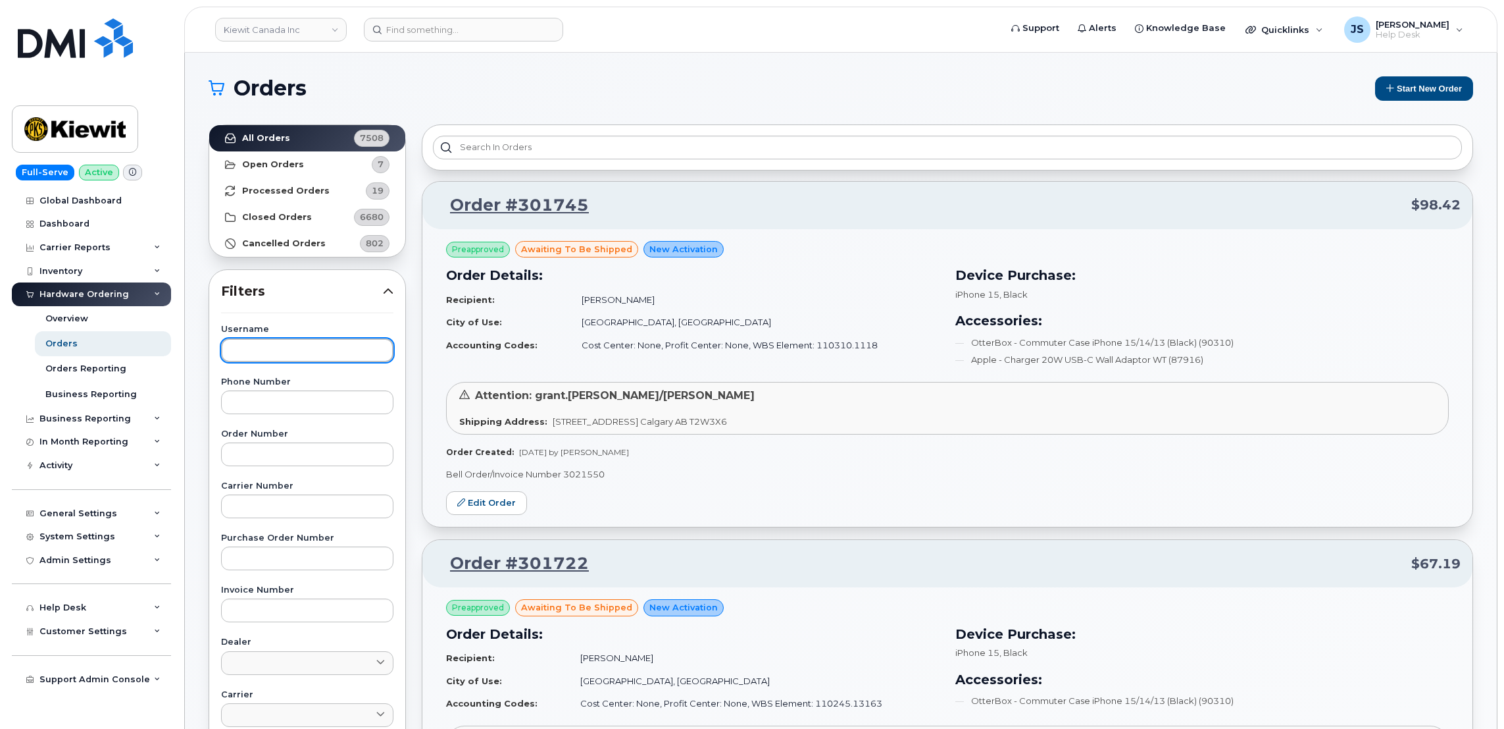
click at [261, 342] on input "text" at bounding box center [307, 350] width 172 height 24
paste input "[PERSON_NAME]"
type input "[PERSON_NAME]"
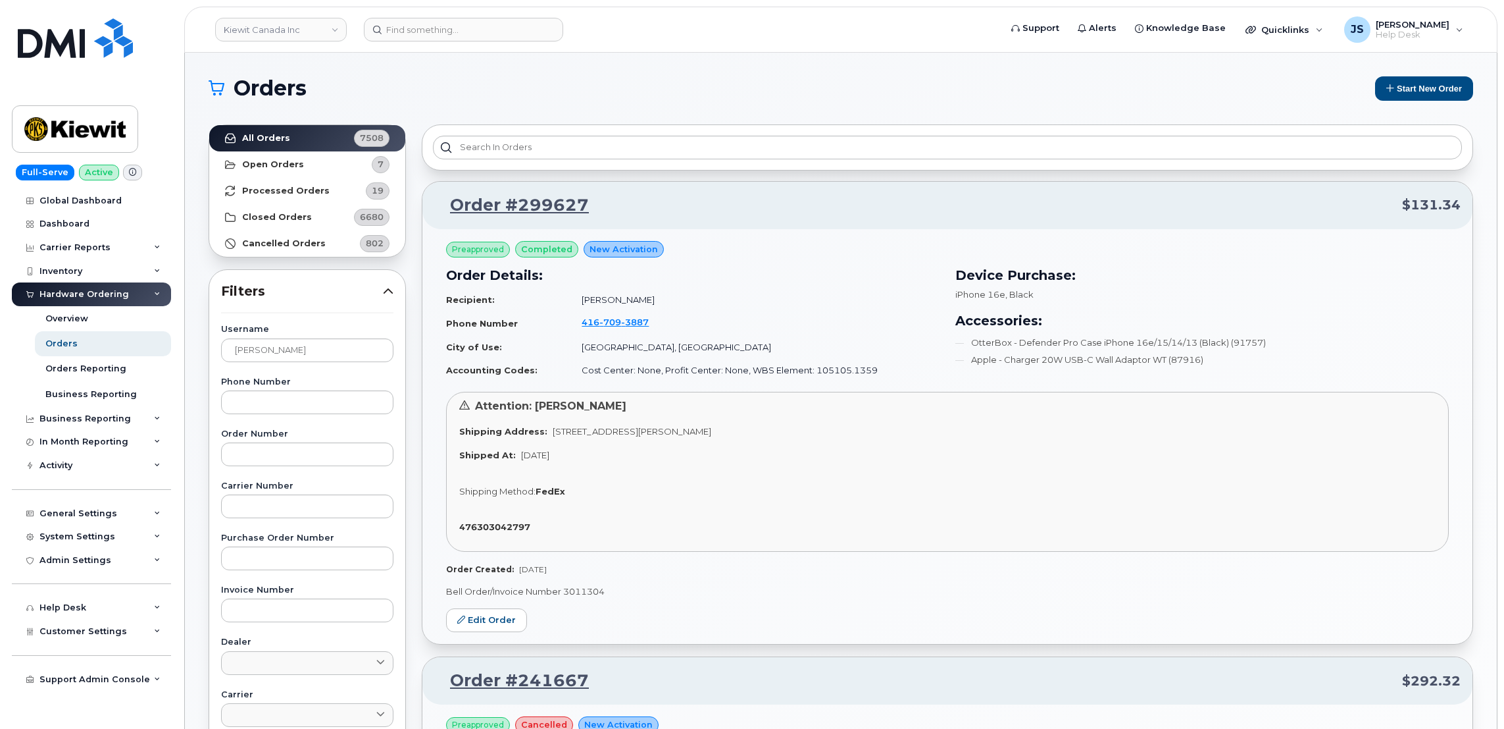
scroll to position [99, 0]
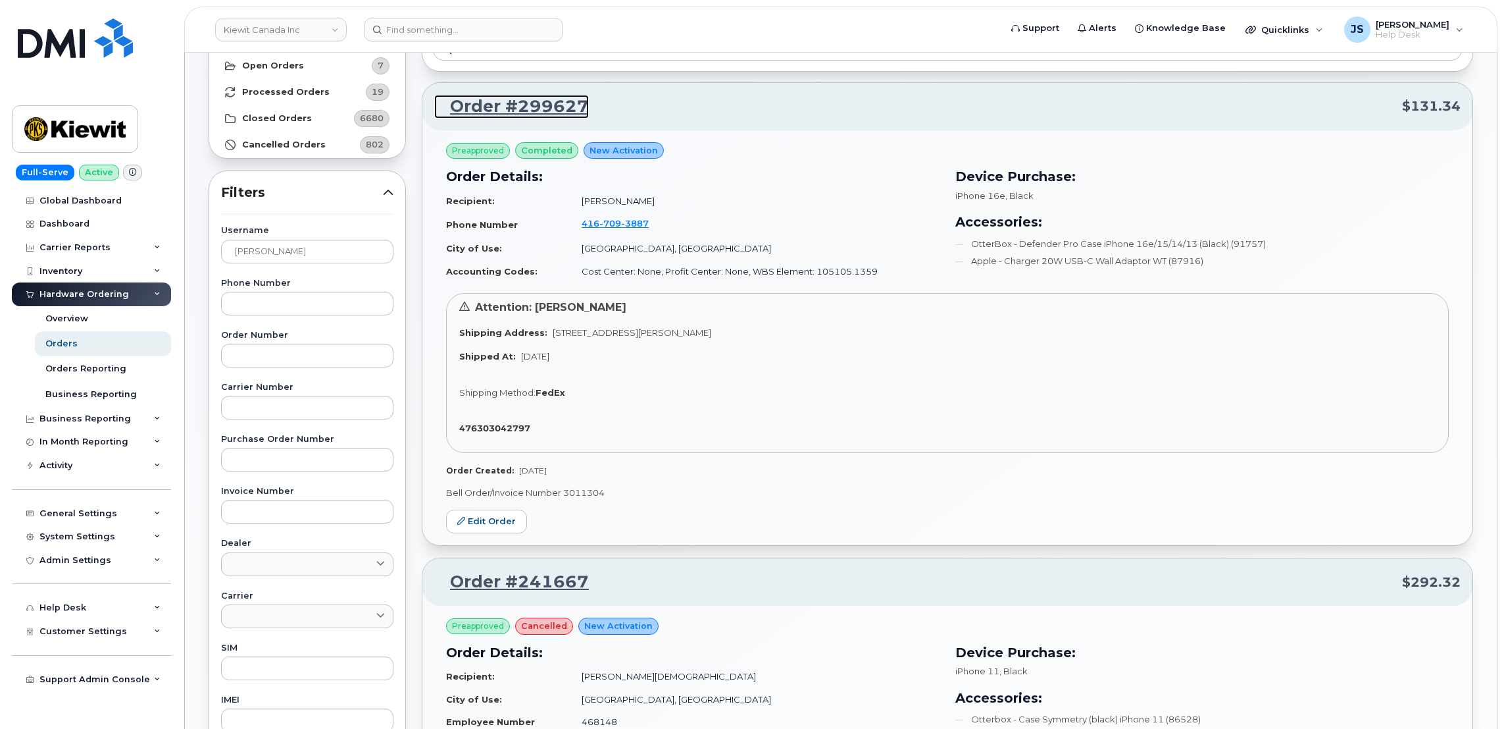
click at [514, 99] on link "Order #299627" at bounding box center [511, 107] width 155 height 24
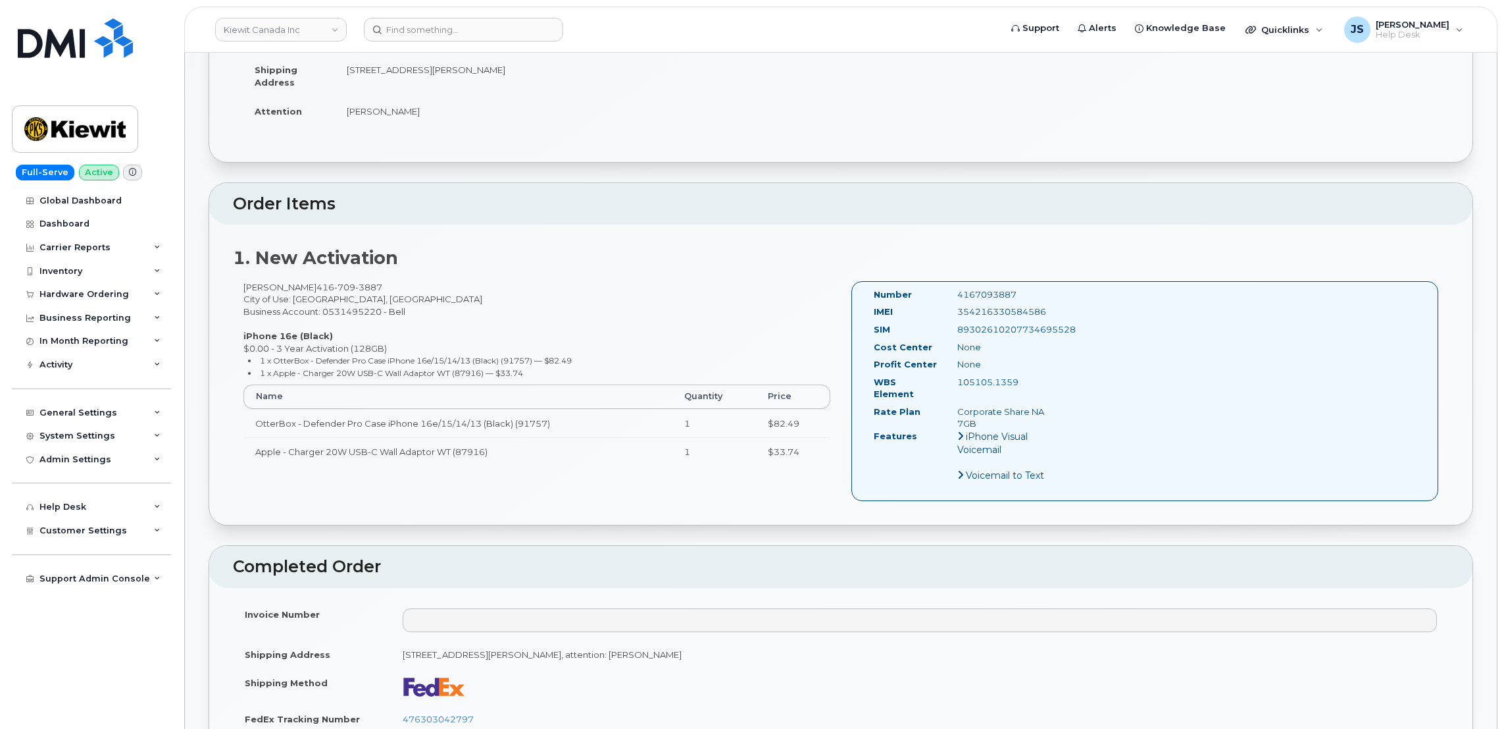
scroll to position [395, 0]
